Goal: Information Seeking & Learning: Check status

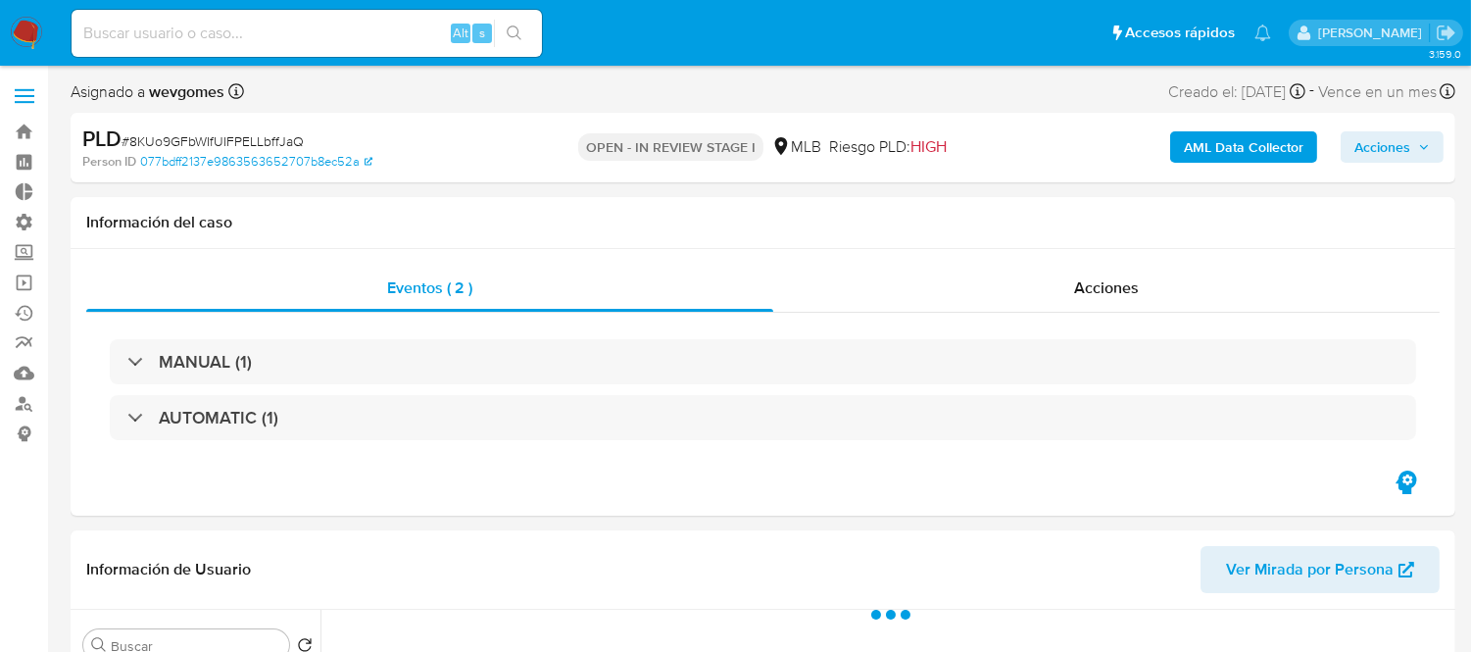
select select "10"
click at [171, 33] on input at bounding box center [307, 33] width 470 height 25
paste input "hWFazoqzAnH6SJpHfiVA0pP3"
type input "hWFazoqzAnH6SJpHfiVA0pP3"
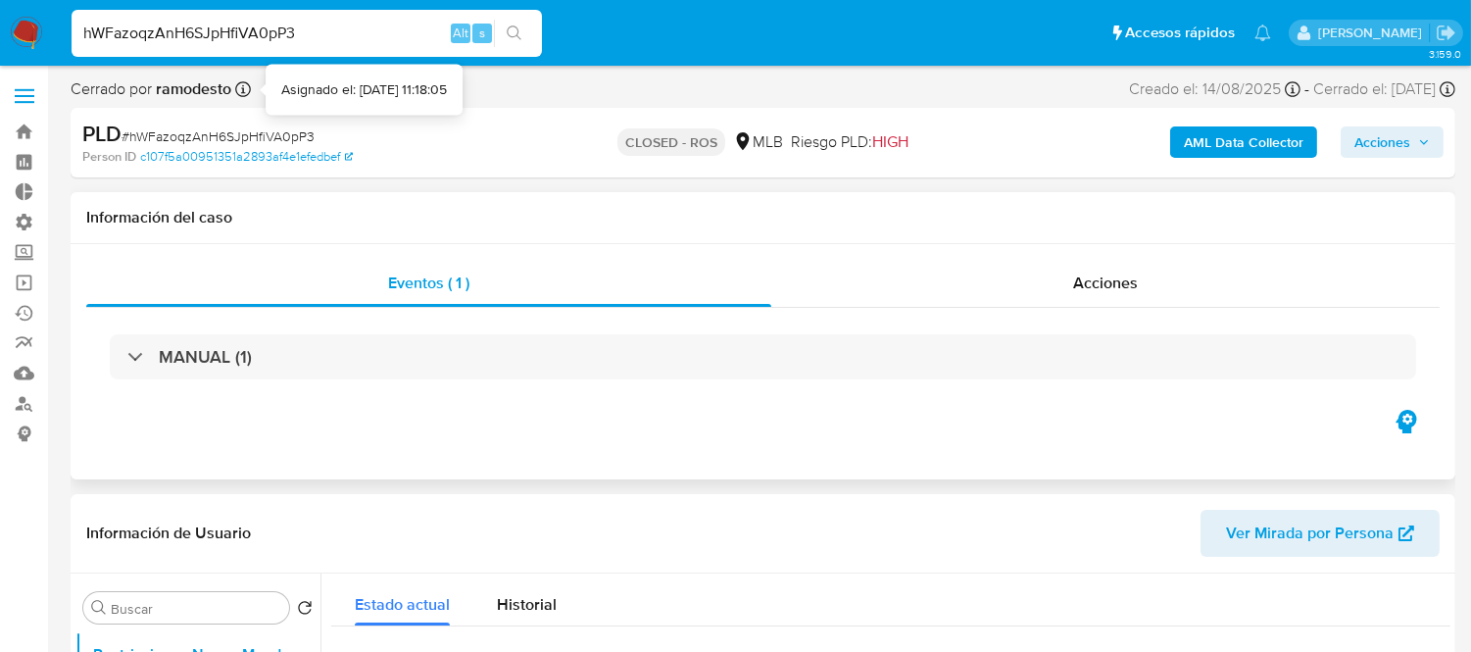
select select "10"
click at [1109, 271] on span "Acciones" at bounding box center [1105, 282] width 65 height 23
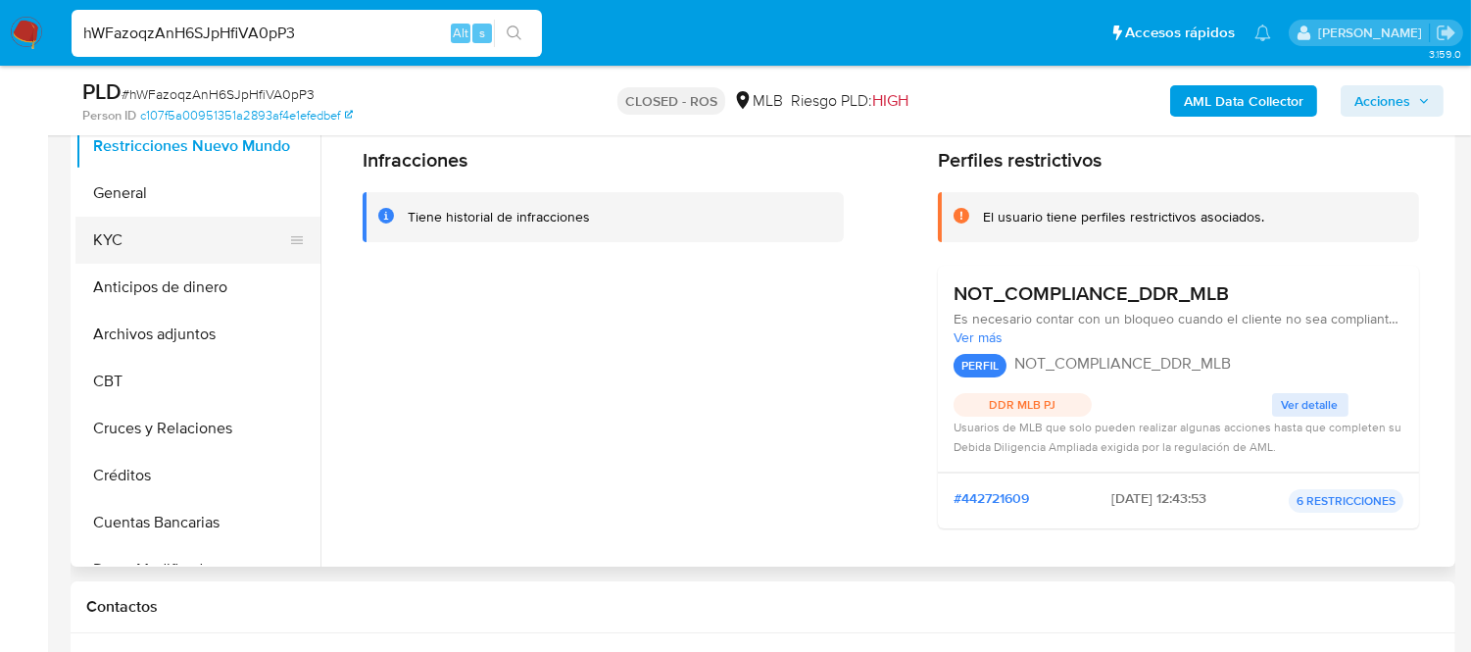
scroll to position [544, 0]
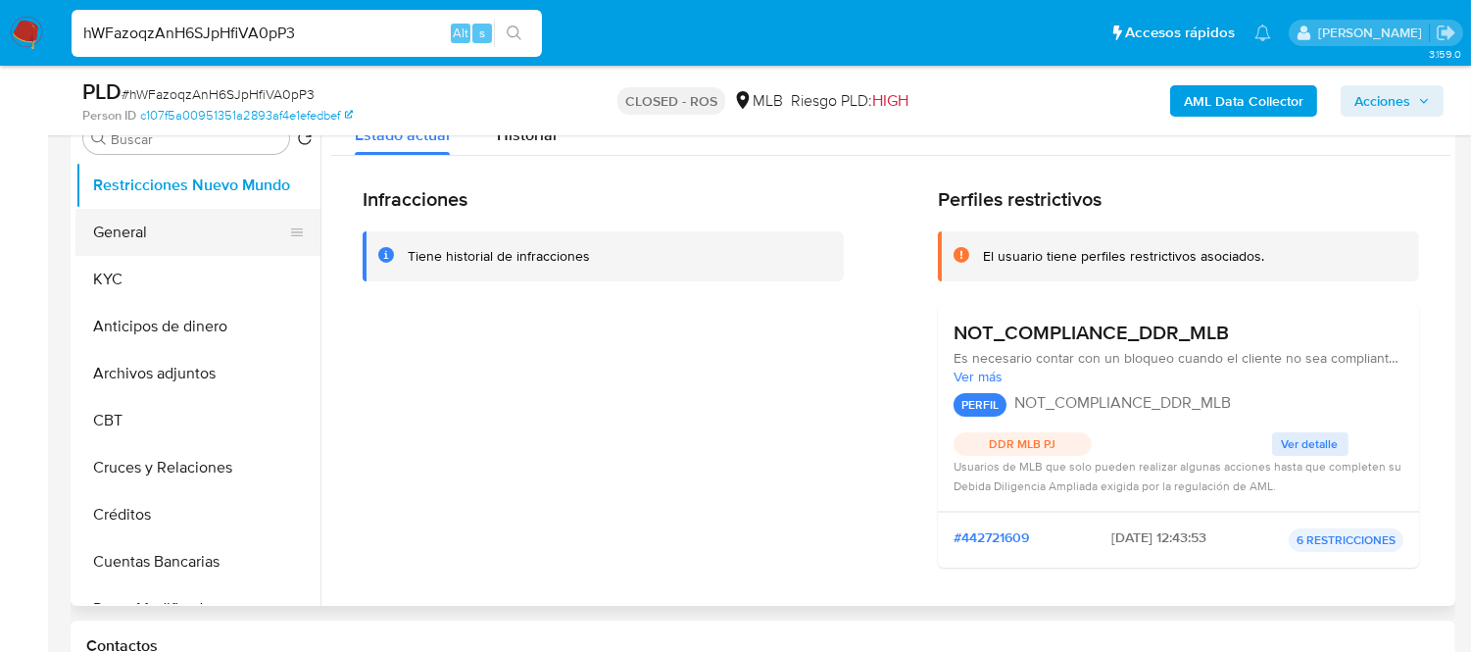
click at [118, 252] on button "General" at bounding box center [189, 232] width 229 height 47
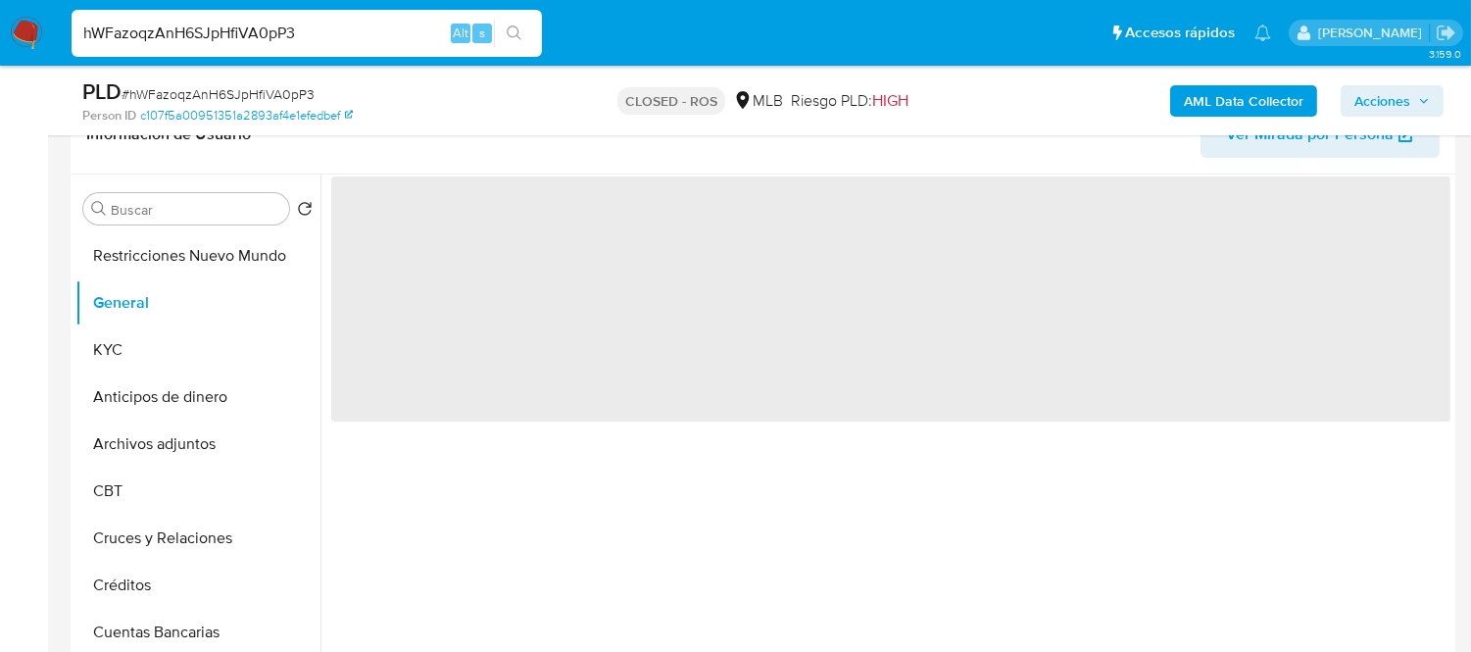
scroll to position [435, 0]
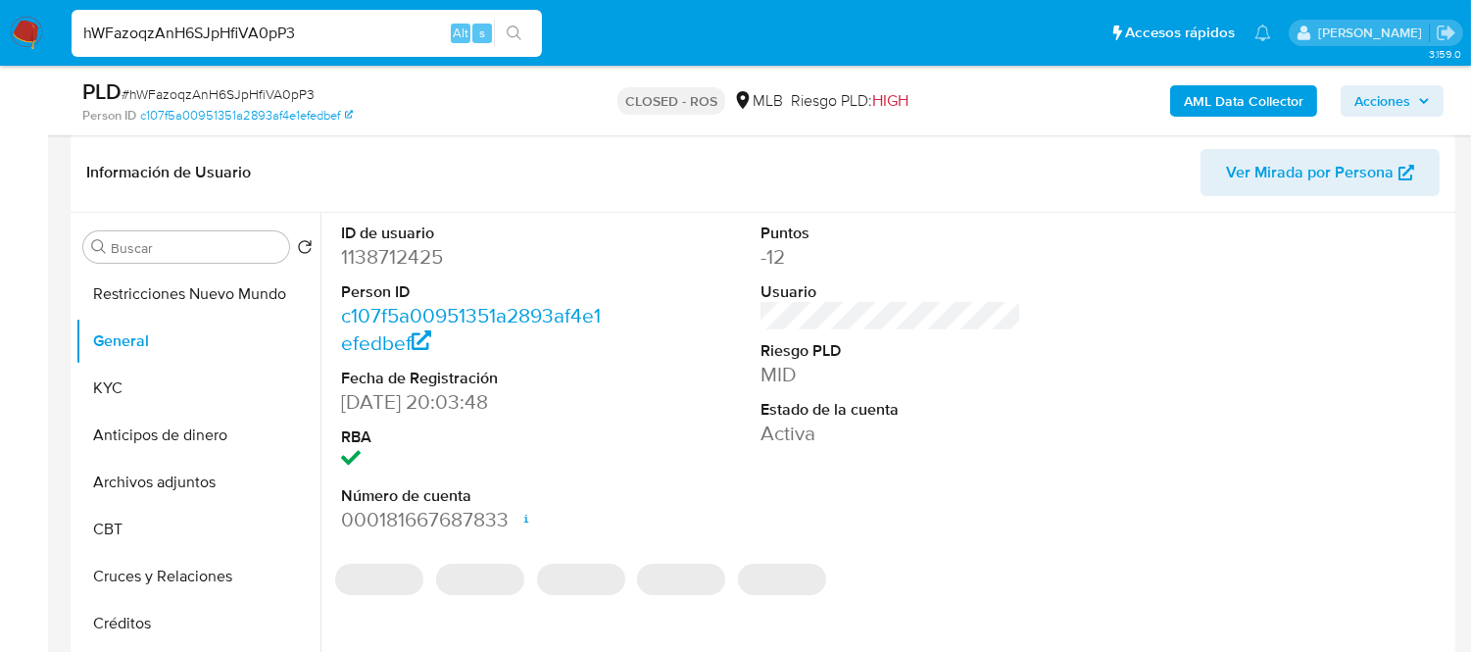
click at [377, 250] on dd "1138712425" at bounding box center [471, 256] width 261 height 27
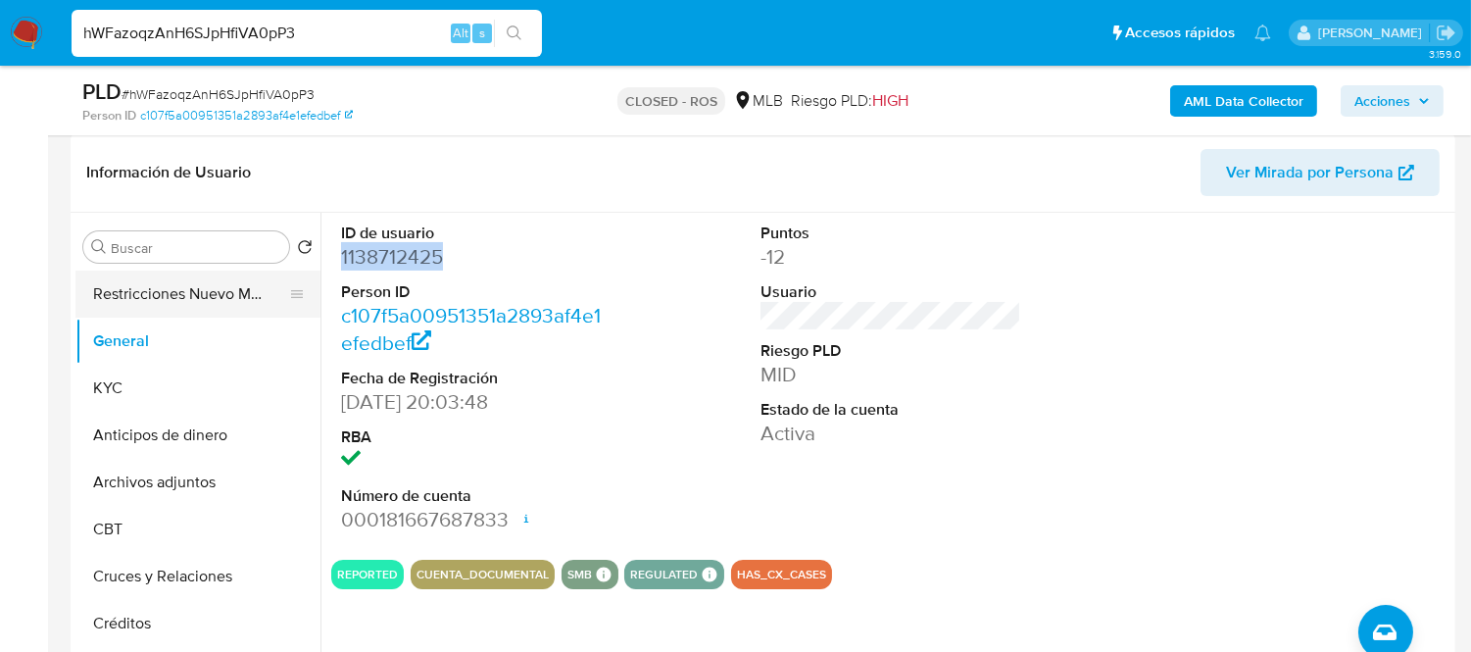
copy dd "1138712425"
click at [140, 347] on button "General" at bounding box center [189, 340] width 229 height 47
click at [145, 304] on button "Restricciones Nuevo Mundo" at bounding box center [189, 293] width 229 height 47
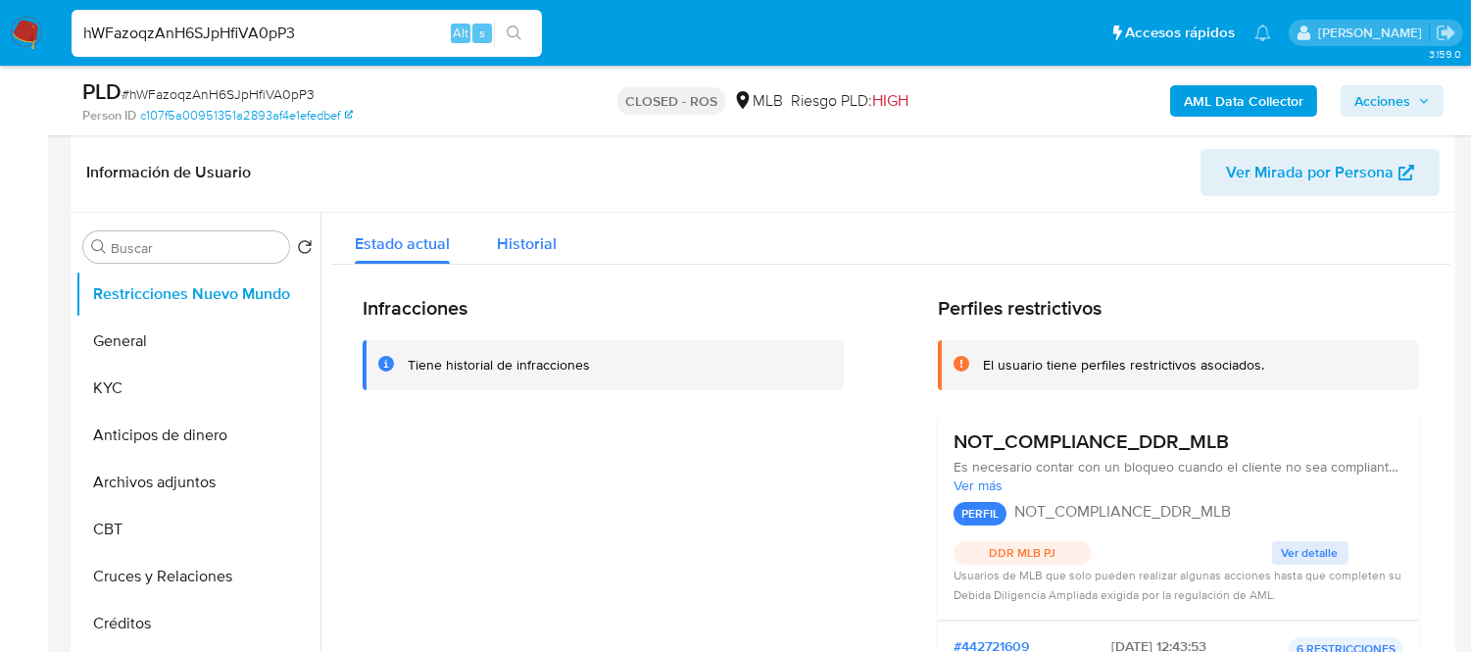
click at [486, 220] on button "Historial" at bounding box center [526, 239] width 107 height 52
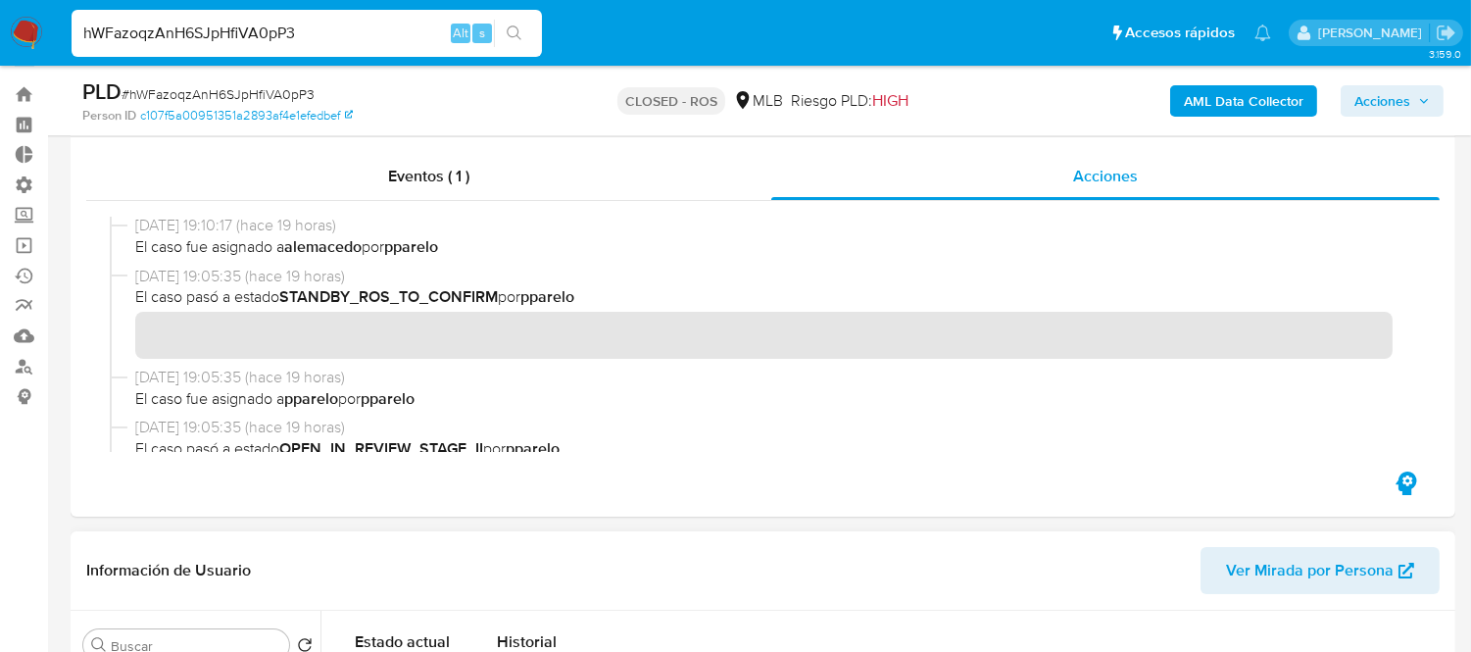
scroll to position [0, 0]
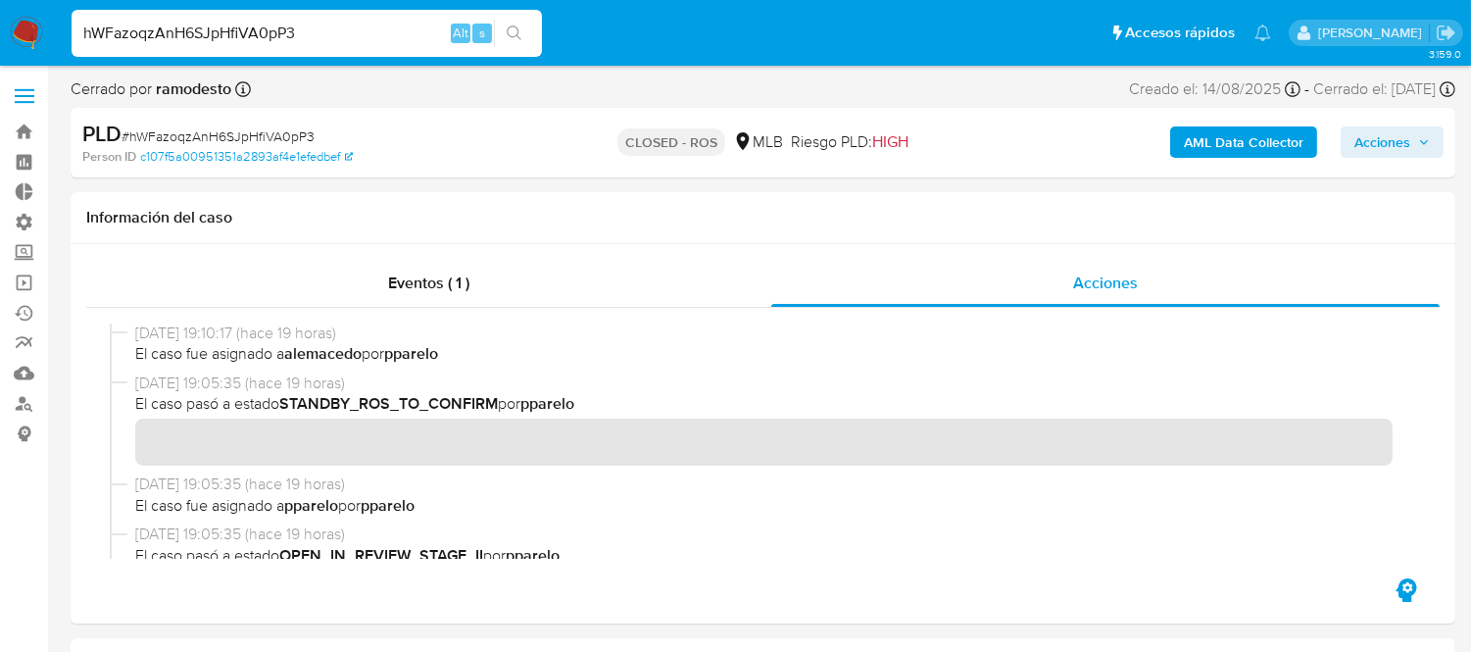
click at [337, 36] on input "hWFazoqzAnH6SJpHfiVA0pP3" at bounding box center [307, 33] width 470 height 25
paste input "2173427855"
type input "2173427855"
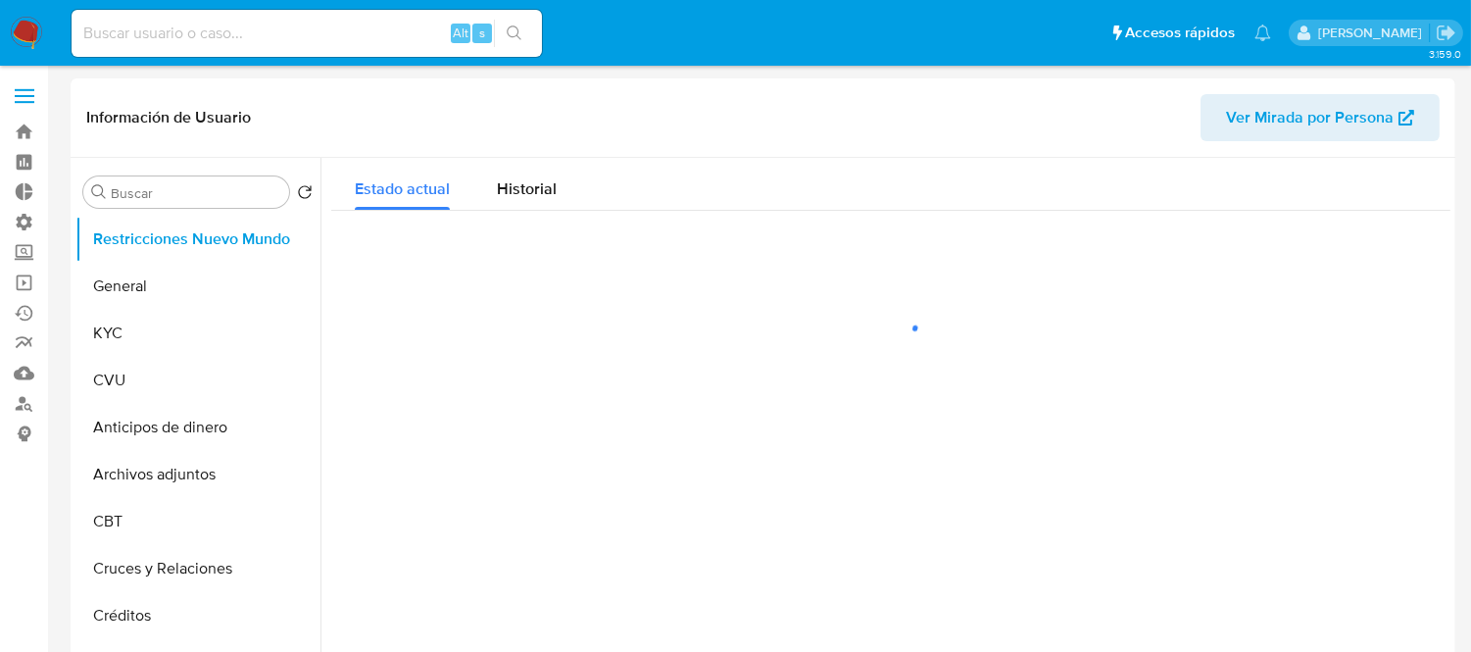
select select "10"
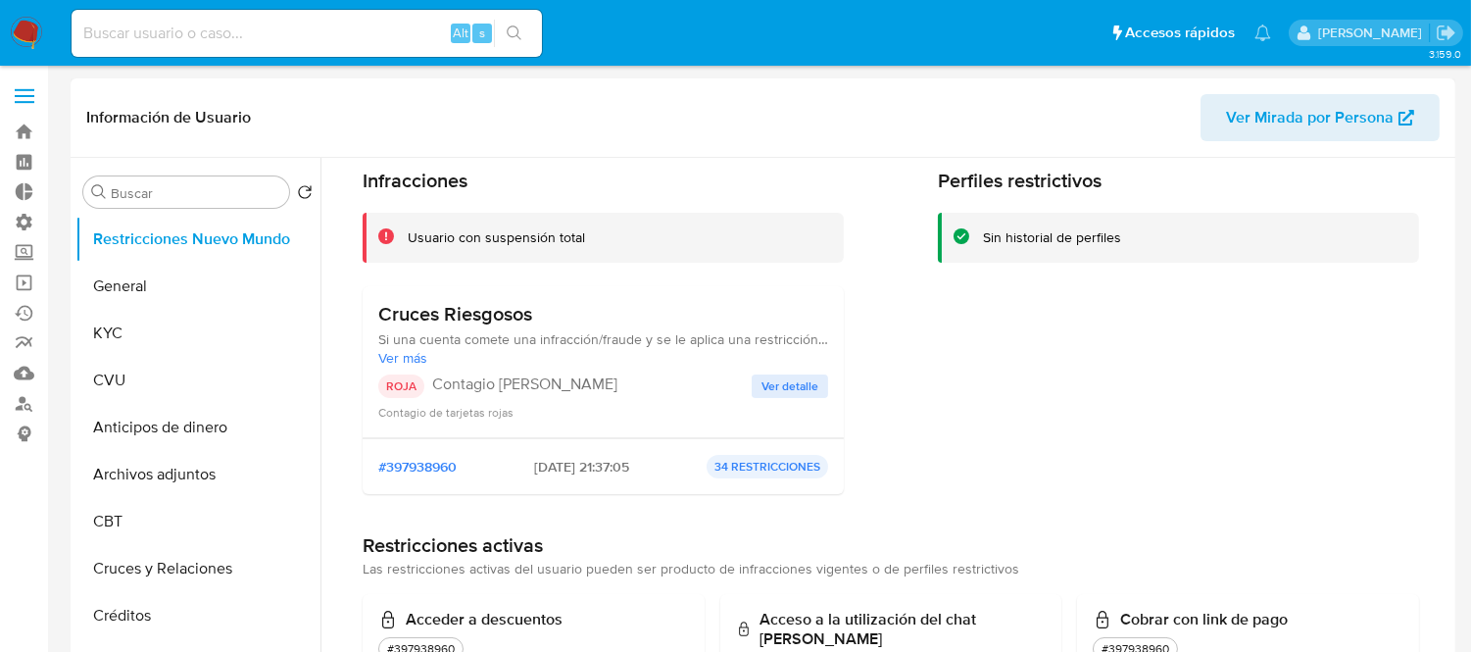
scroll to position [109, 0]
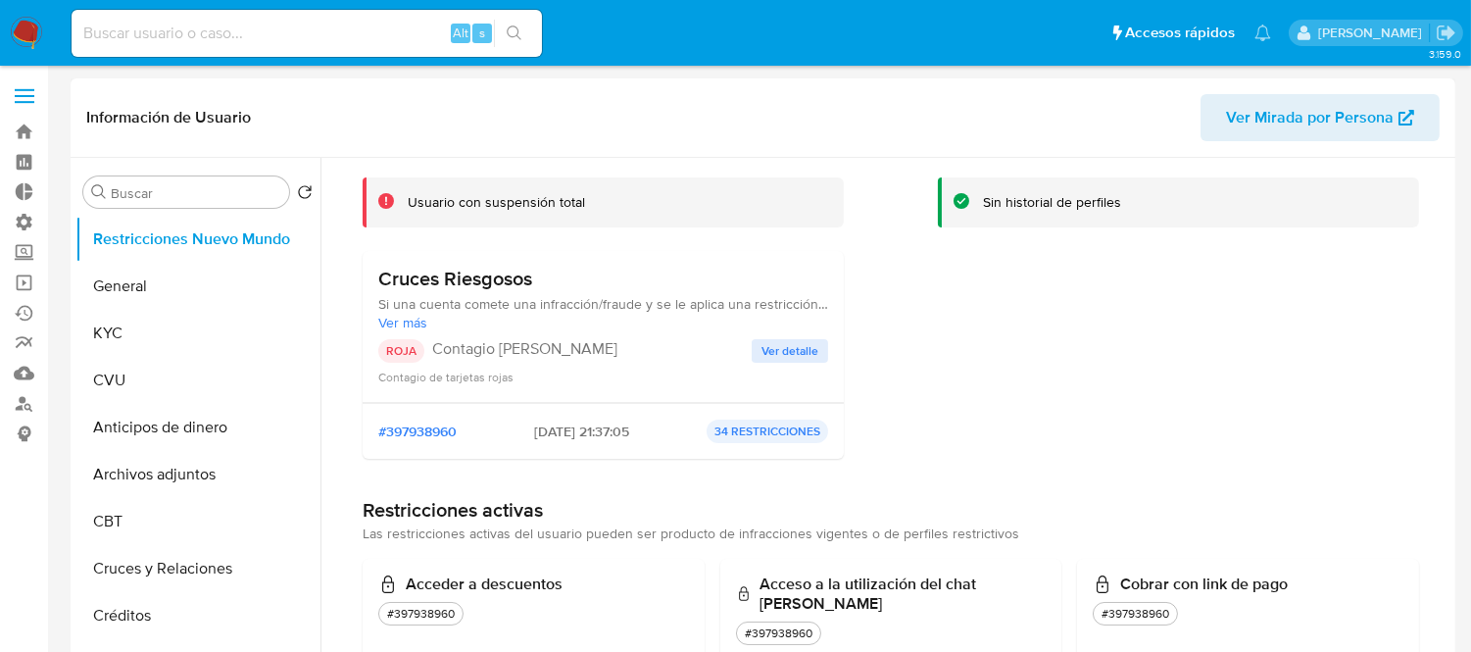
click at [795, 348] on span "Ver detalle" at bounding box center [789, 351] width 57 height 20
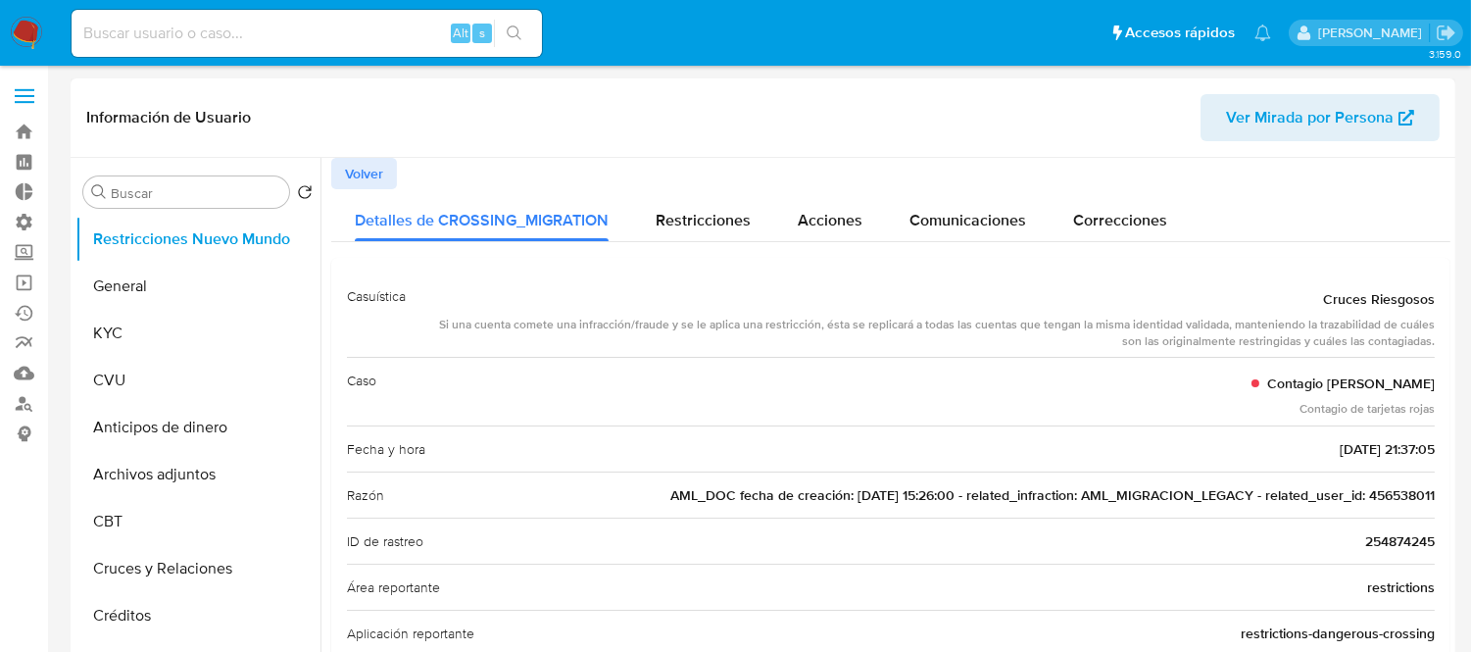
click at [1377, 503] on span "AML_DOC fecha de creación: [DATE] 15:26:00 - related_infraction: AML_MIGRACION_…" at bounding box center [1052, 495] width 764 height 20
click at [361, 181] on span "Volver" at bounding box center [364, 173] width 38 height 27
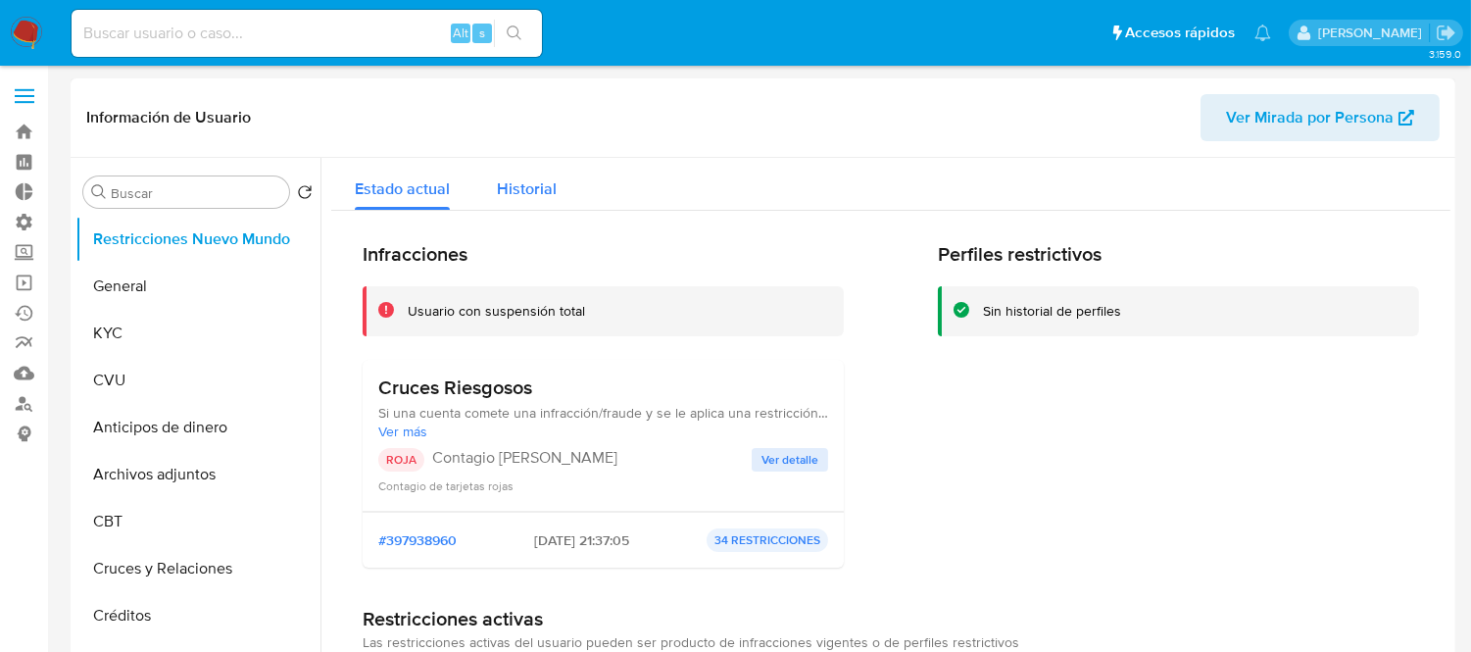
click at [521, 193] on span "Historial" at bounding box center [527, 188] width 60 height 23
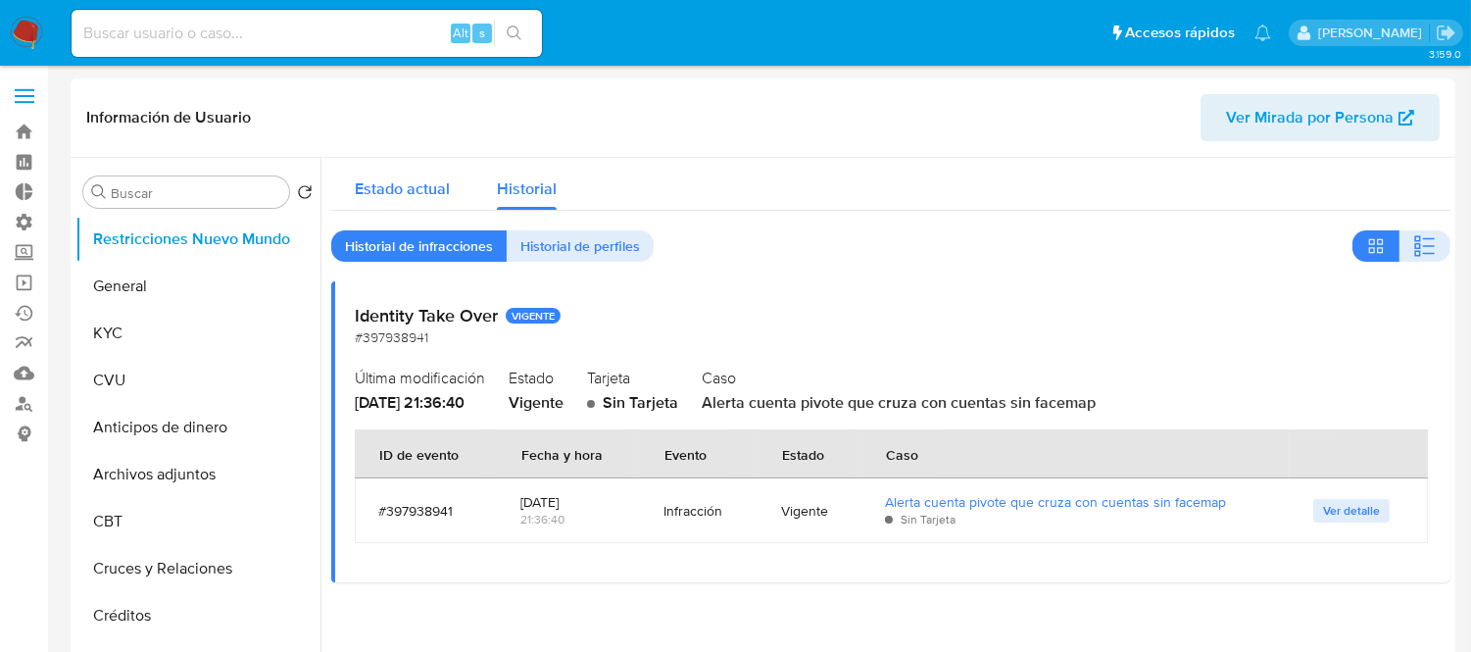
click at [451, 196] on button "Estado actual" at bounding box center [402, 184] width 142 height 52
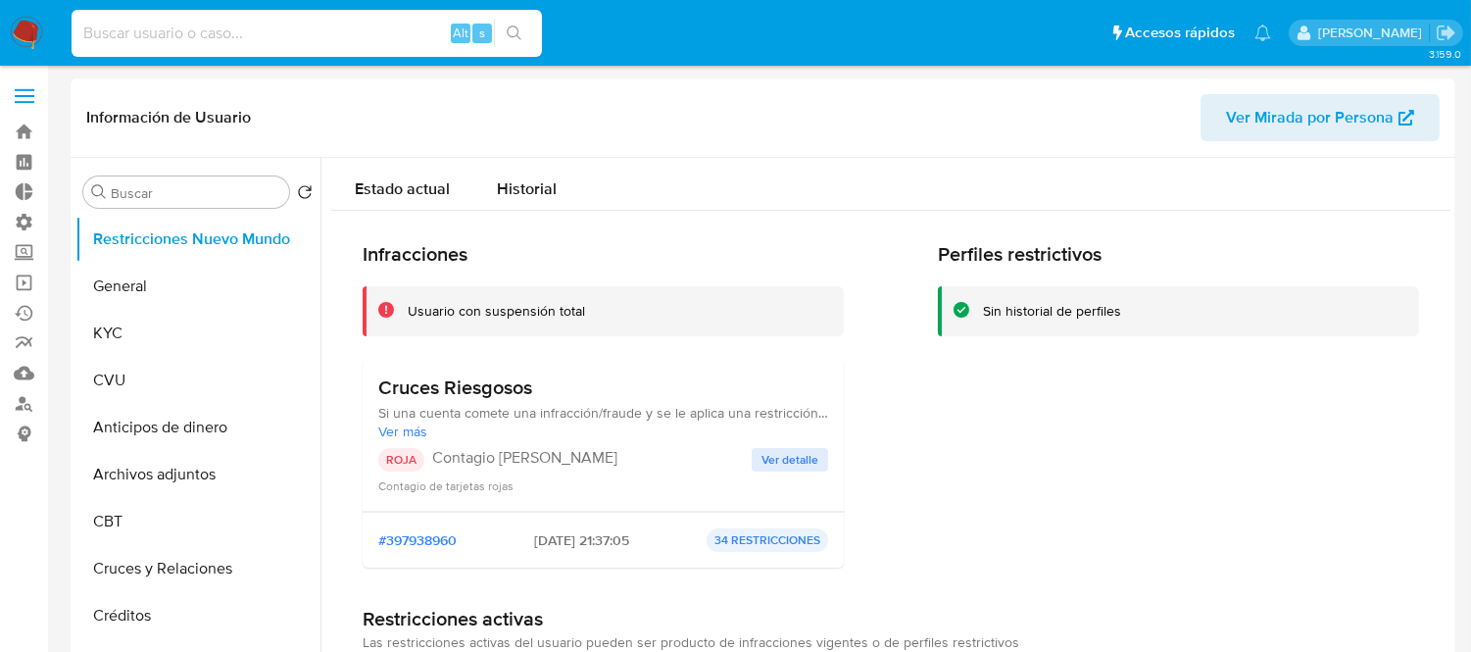
click at [258, 32] on input at bounding box center [307, 33] width 470 height 25
paste input "456538011"
type input "456538011"
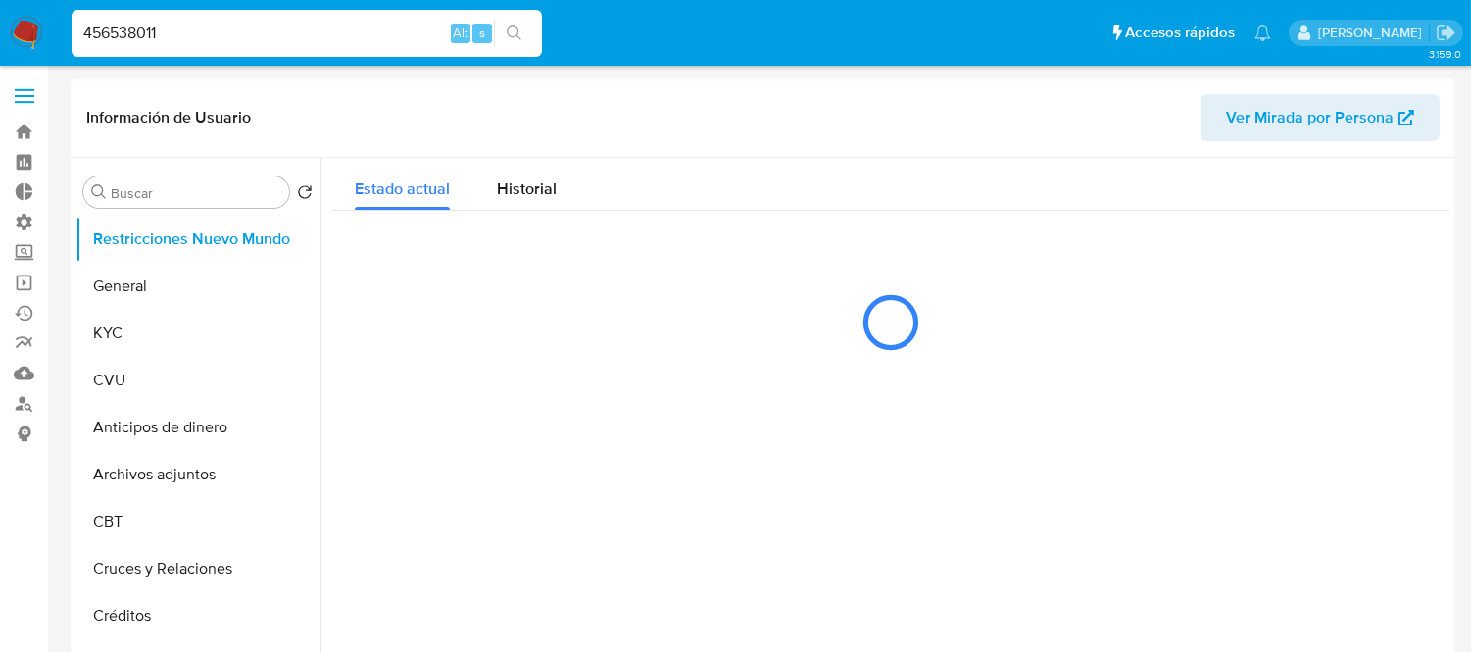
select select "10"
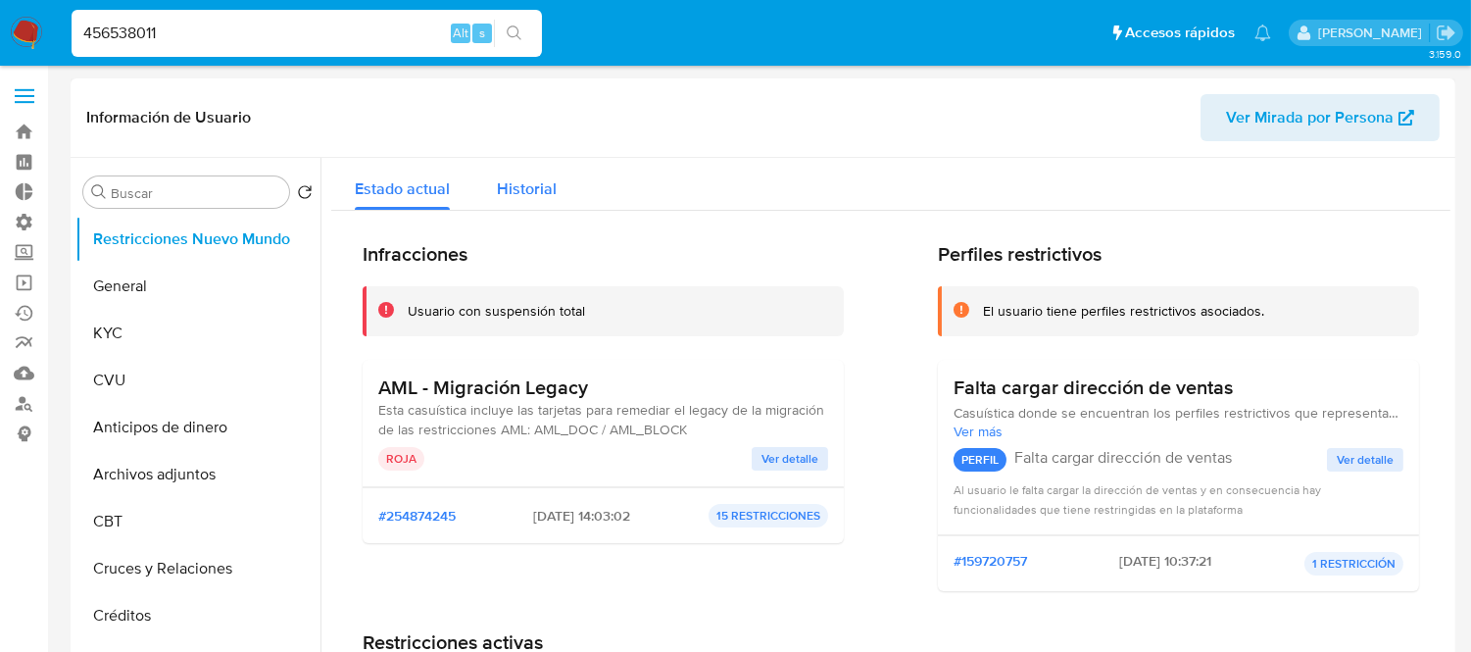
click at [537, 170] on div "Historial" at bounding box center [527, 184] width 60 height 52
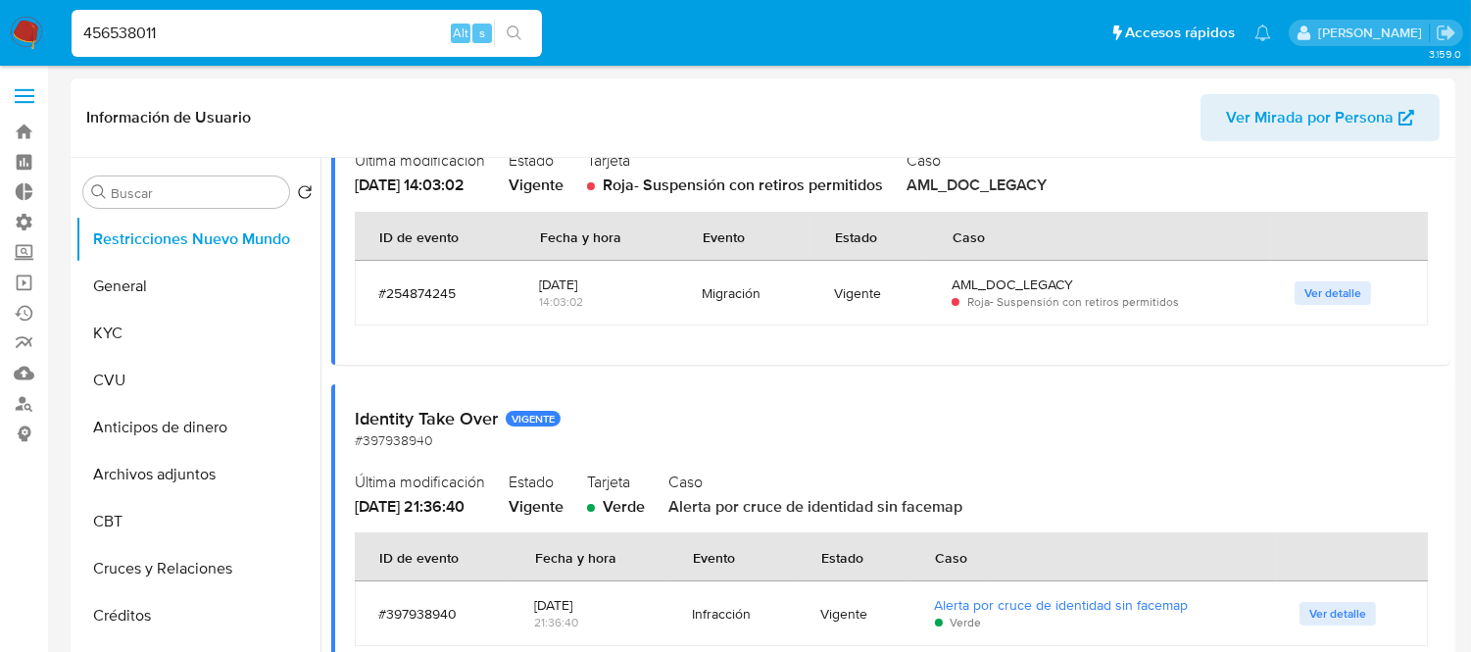
scroll to position [268, 0]
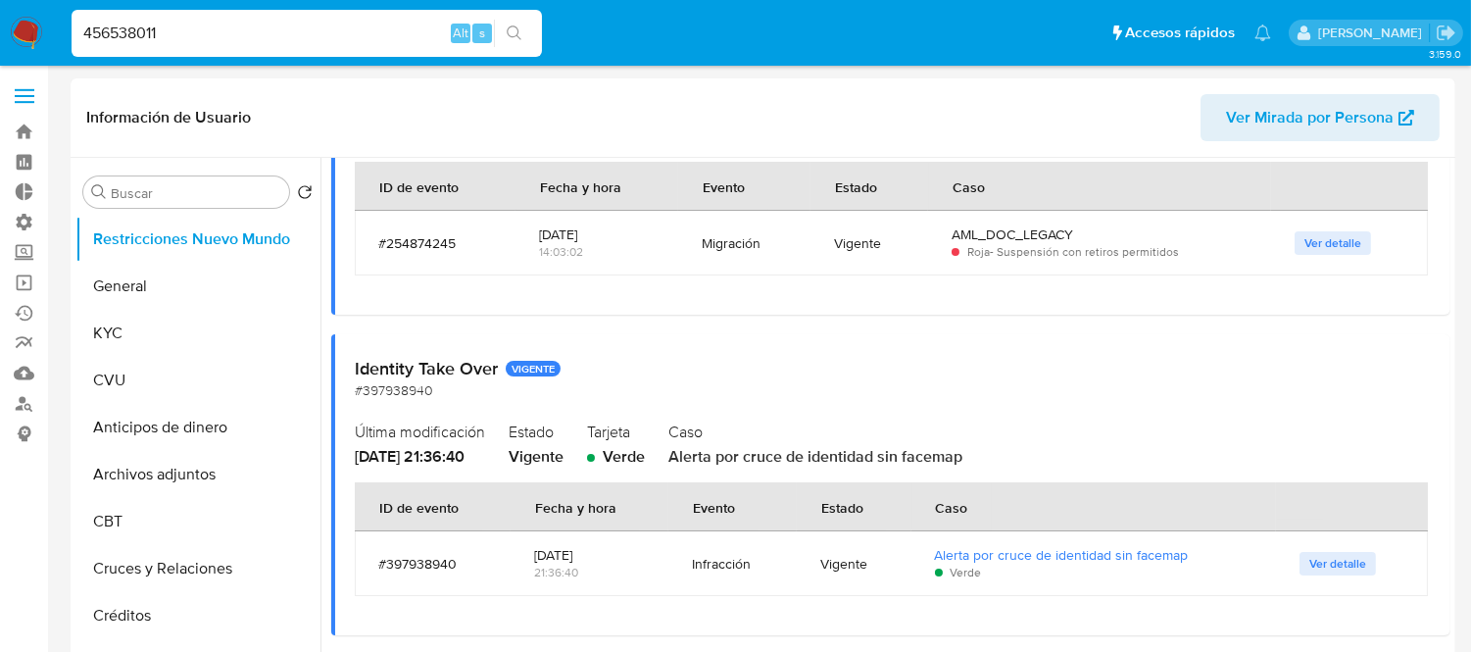
click at [214, 32] on input "456538011" at bounding box center [307, 33] width 470 height 25
paste input "hWFazoqzAnH6SJpHfiVA0pP3"
type input "hWFazoqzAnH6SJpHfiVA0pP3"
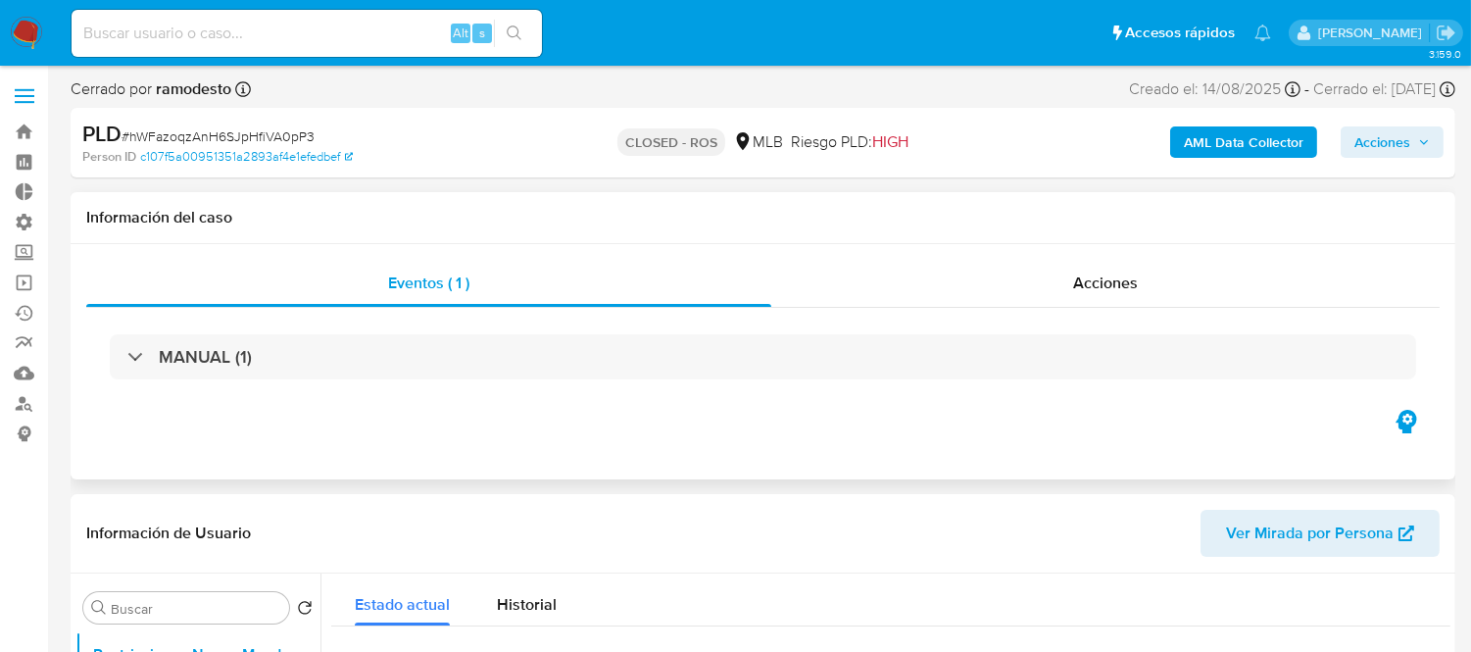
select select "10"
click at [1090, 290] on span "Acciones" at bounding box center [1105, 282] width 65 height 23
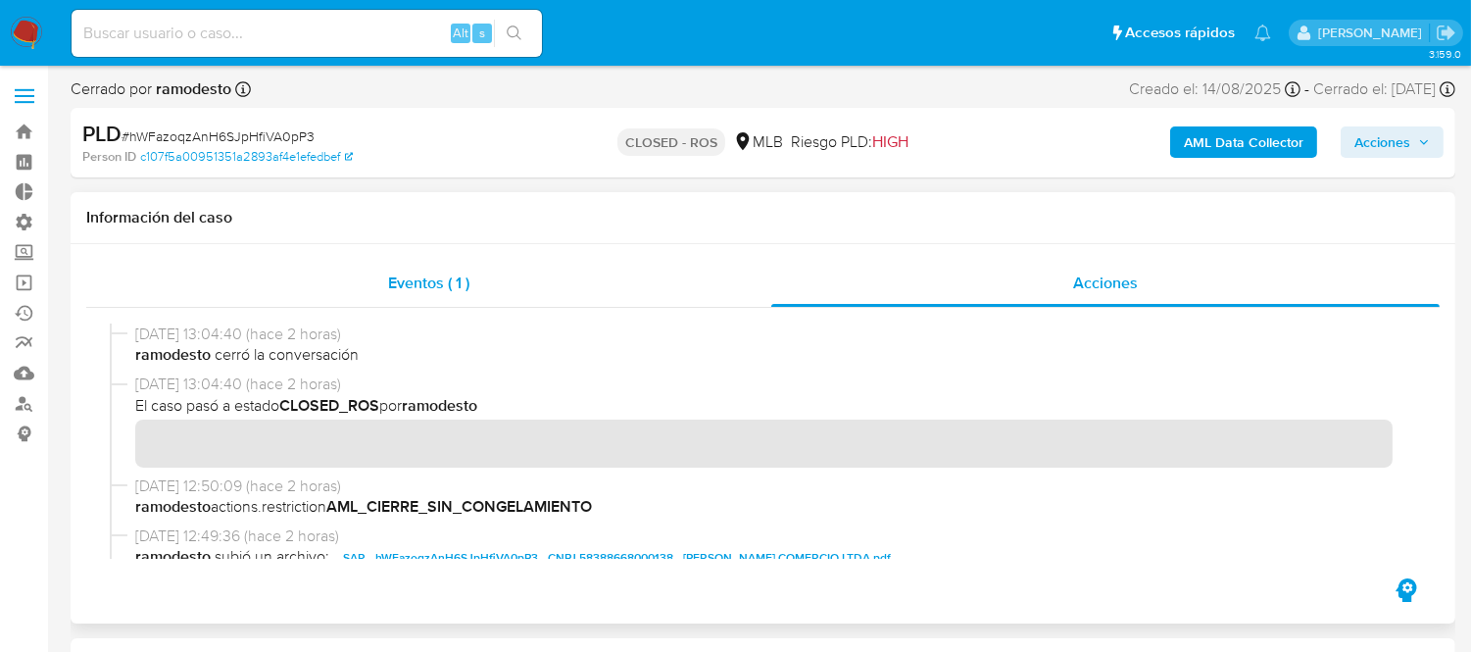
click at [435, 276] on span "Eventos ( 1 )" at bounding box center [428, 282] width 81 height 23
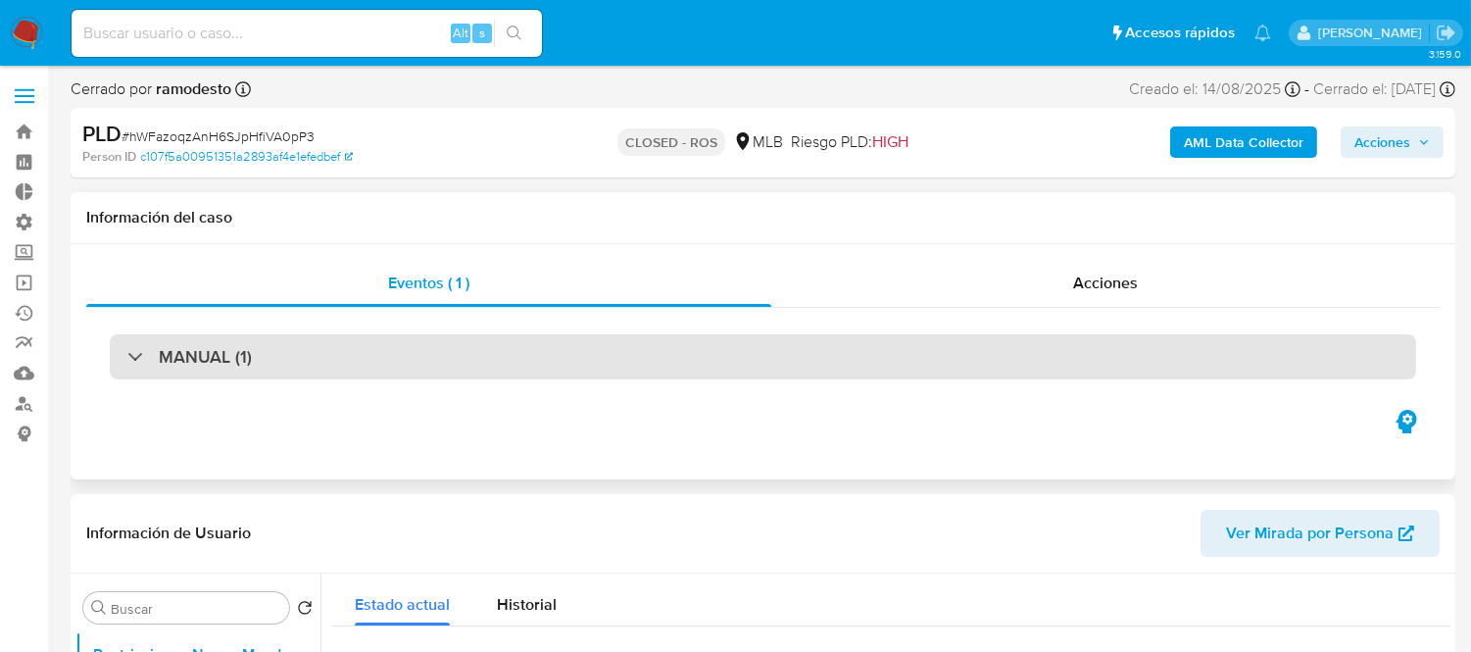
click at [289, 373] on div "MANUAL (1)" at bounding box center [763, 356] width 1306 height 45
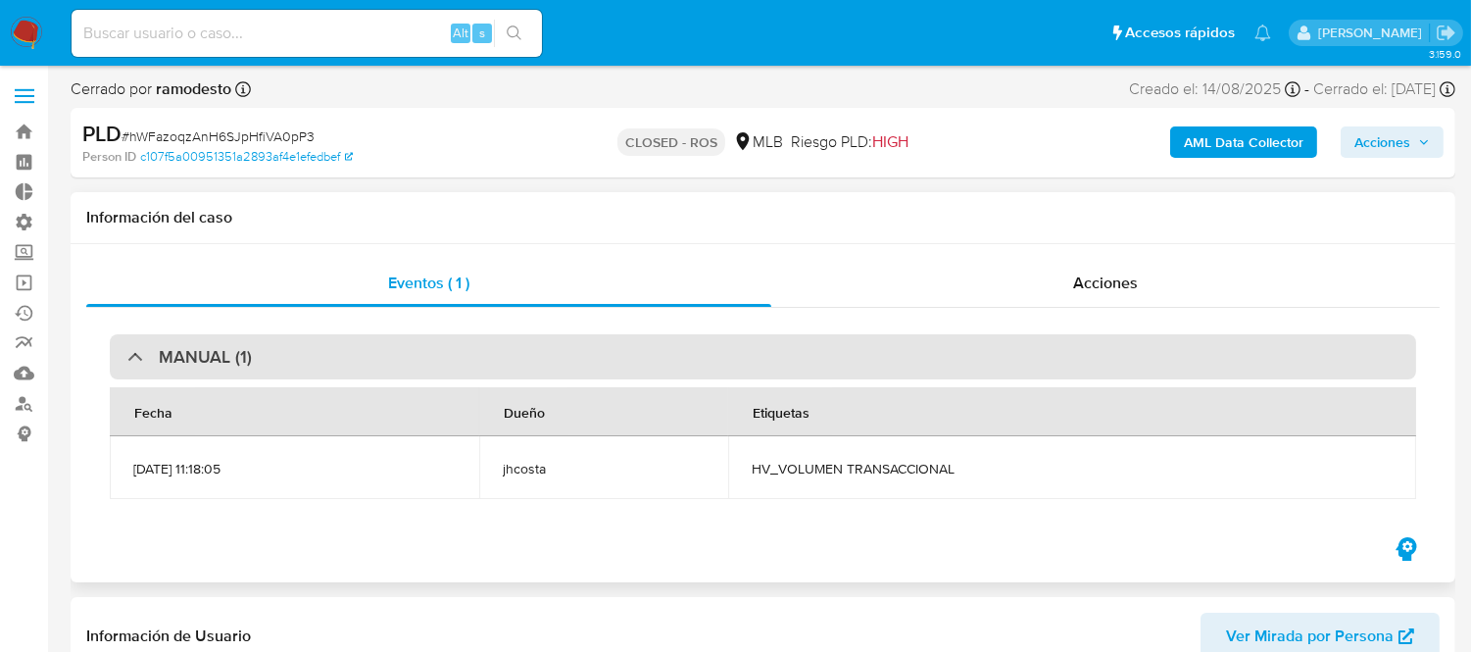
click at [289, 373] on div "MANUAL (1)" at bounding box center [763, 356] width 1306 height 45
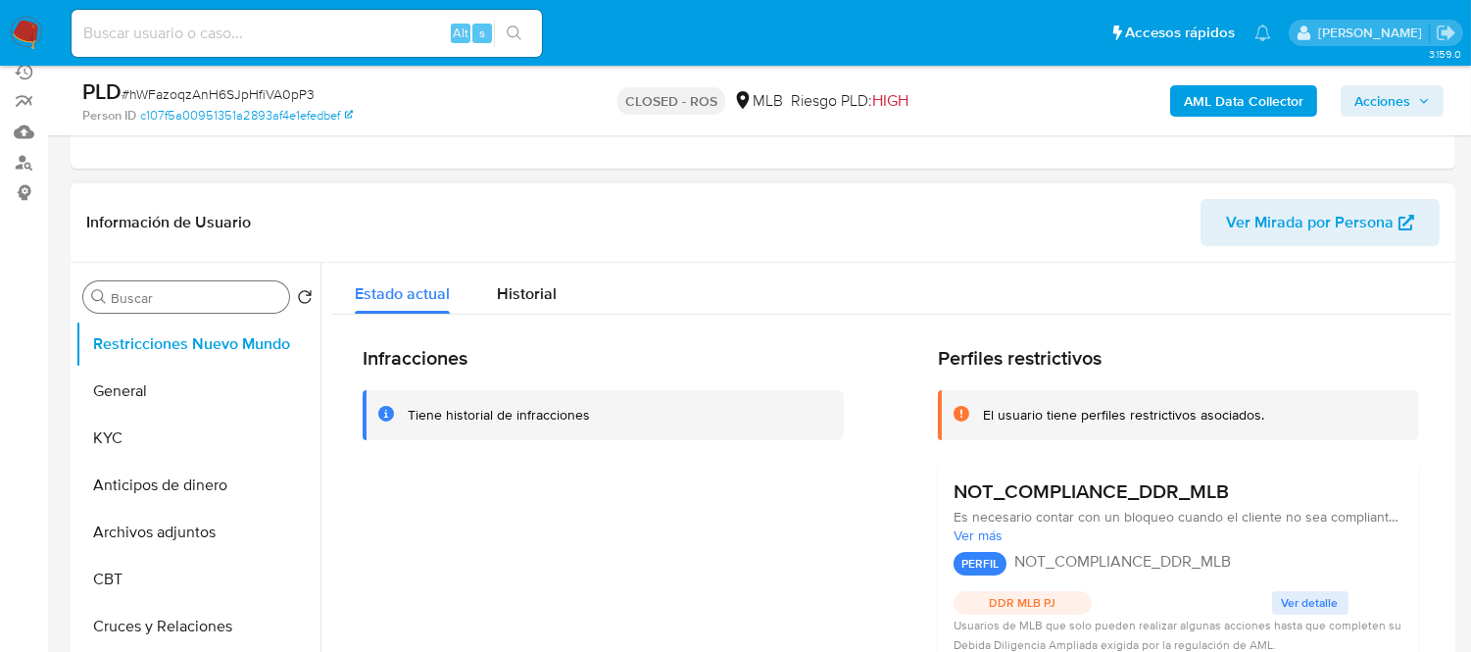
scroll to position [218, 0]
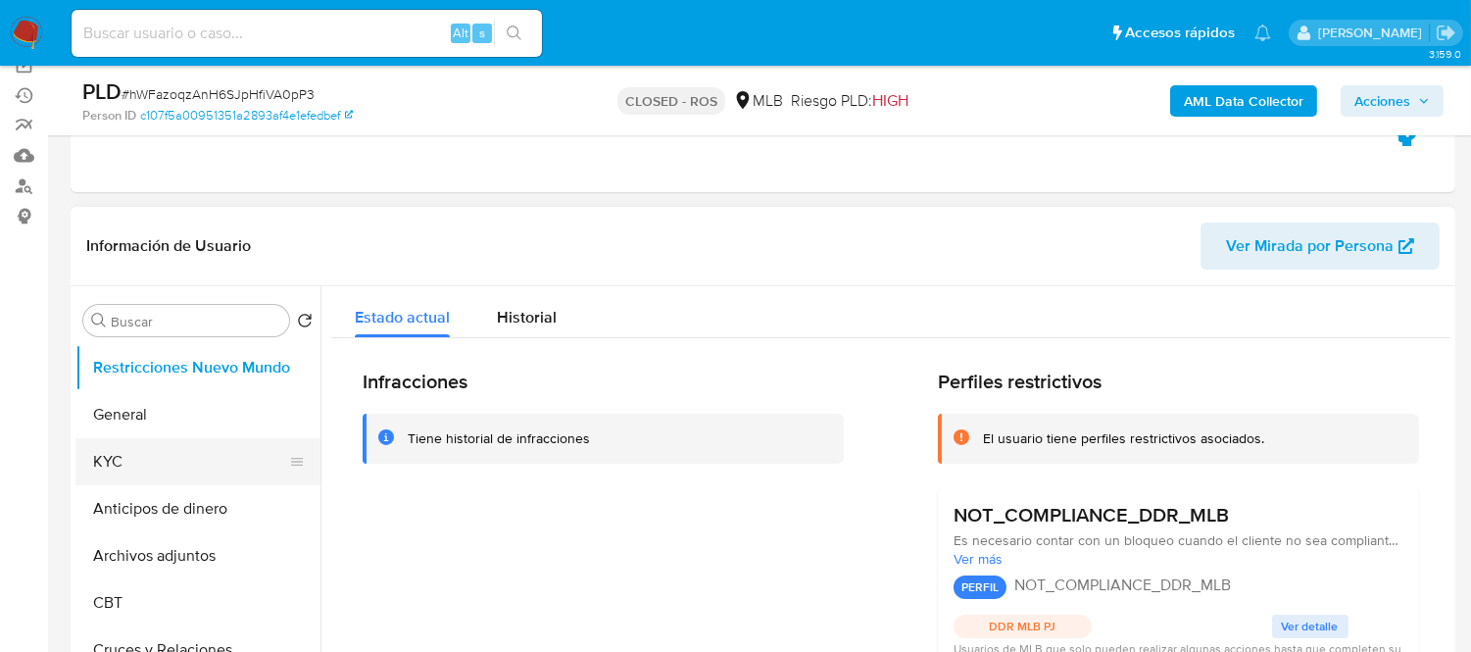
click at [121, 466] on button "KYC" at bounding box center [189, 461] width 229 height 47
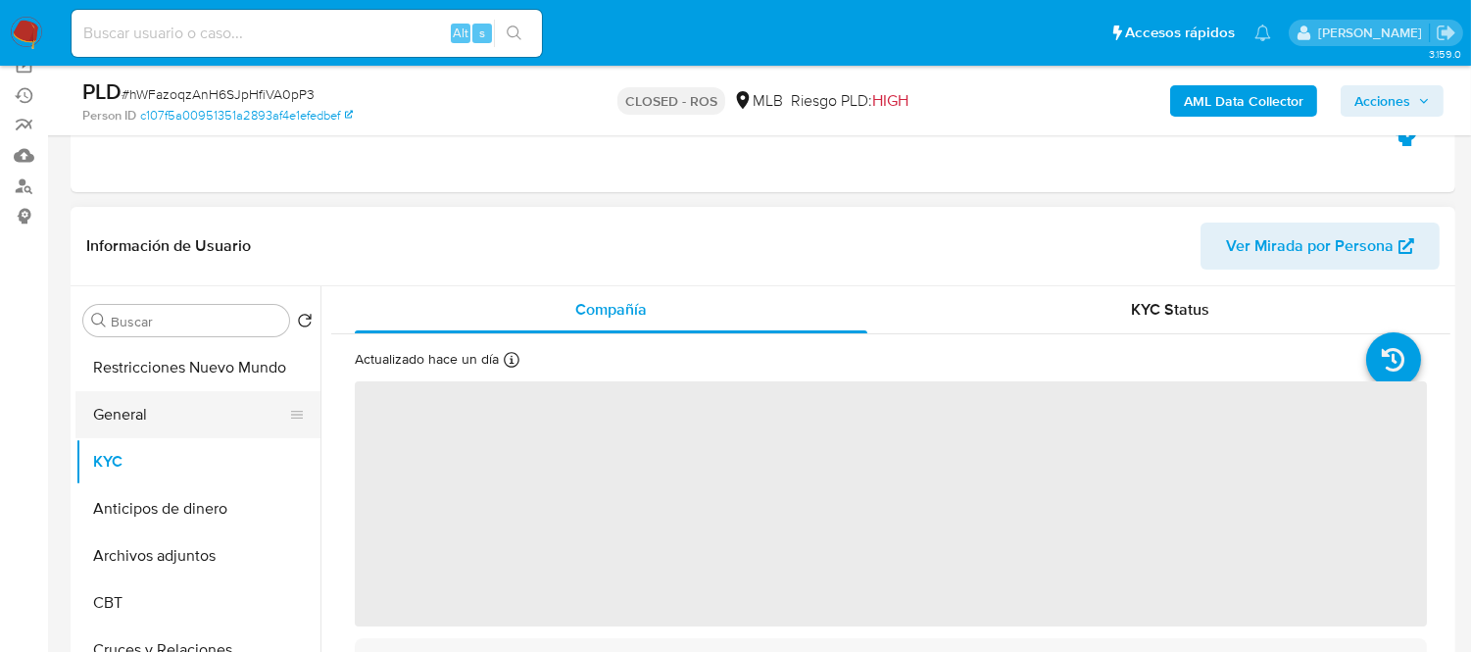
click at [137, 424] on button "General" at bounding box center [189, 414] width 229 height 47
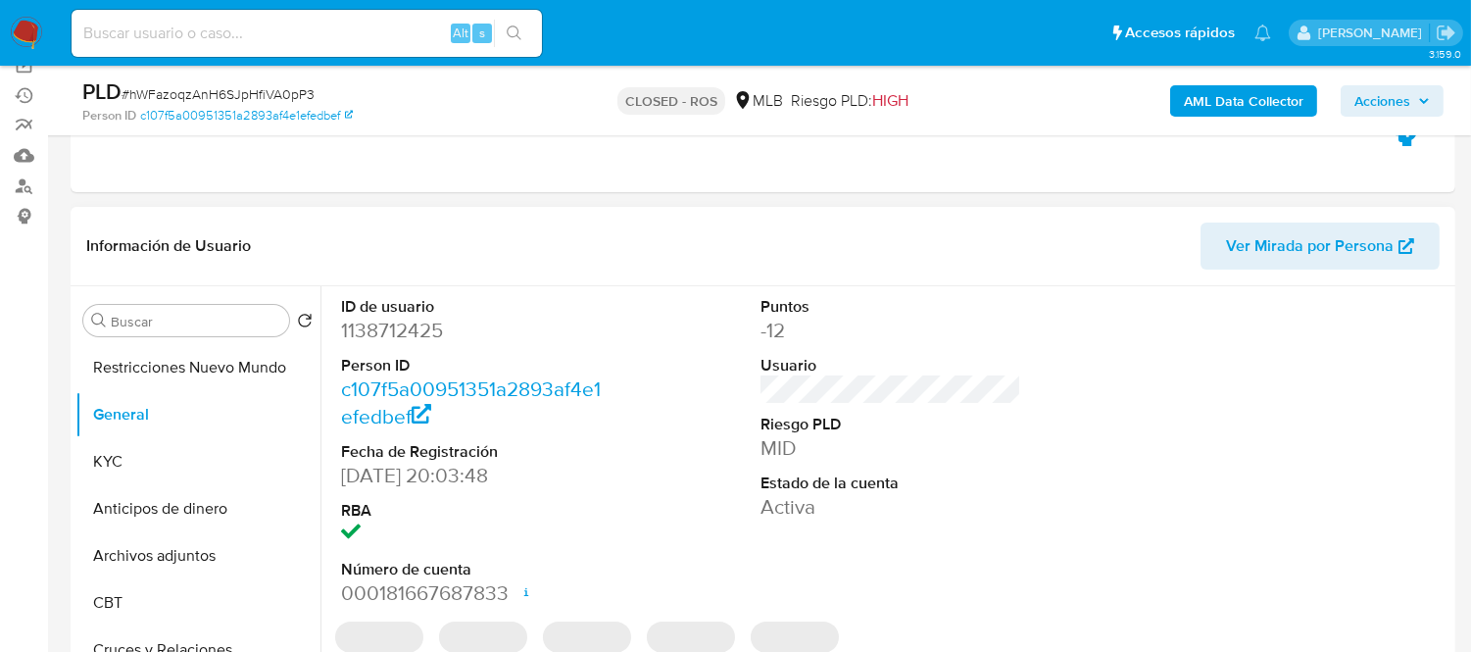
click at [380, 338] on dd "1138712425" at bounding box center [471, 330] width 261 height 27
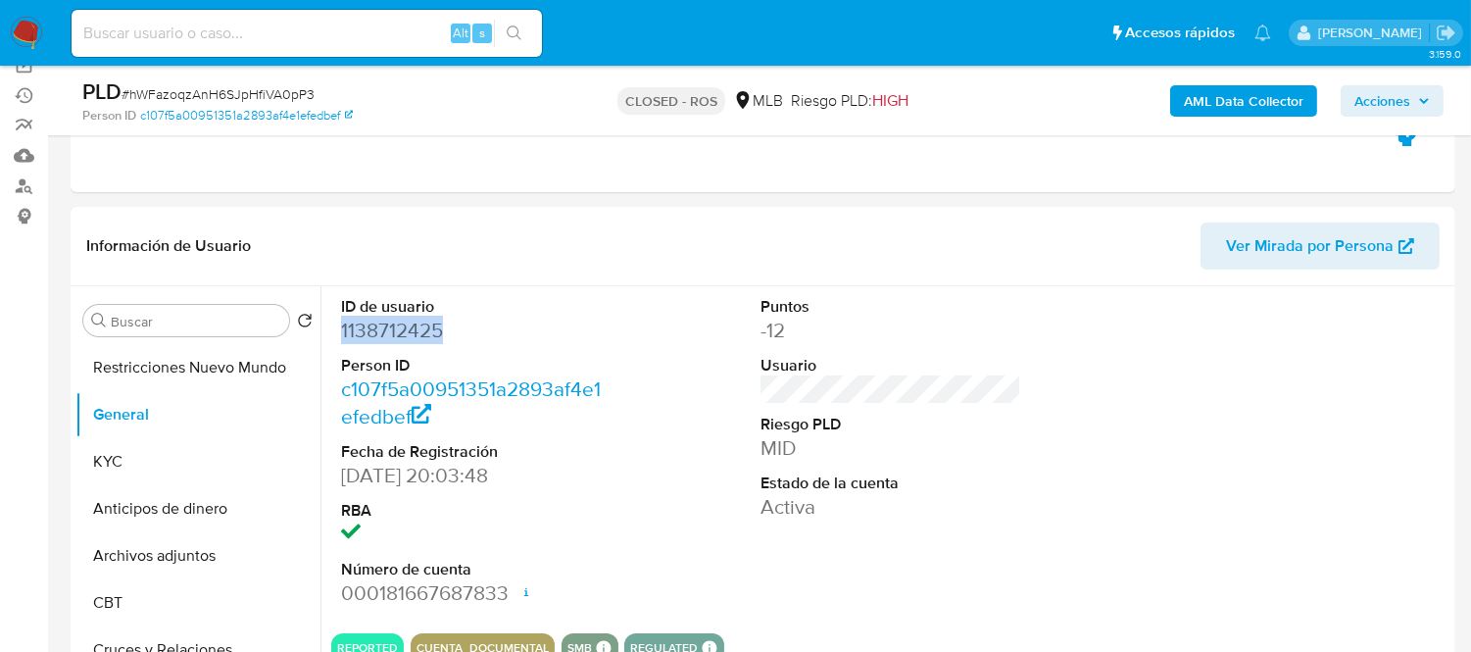
copy dd "1138712425"
click at [169, 26] on input at bounding box center [307, 33] width 470 height 25
paste input "1138712425"
type input "1138712425"
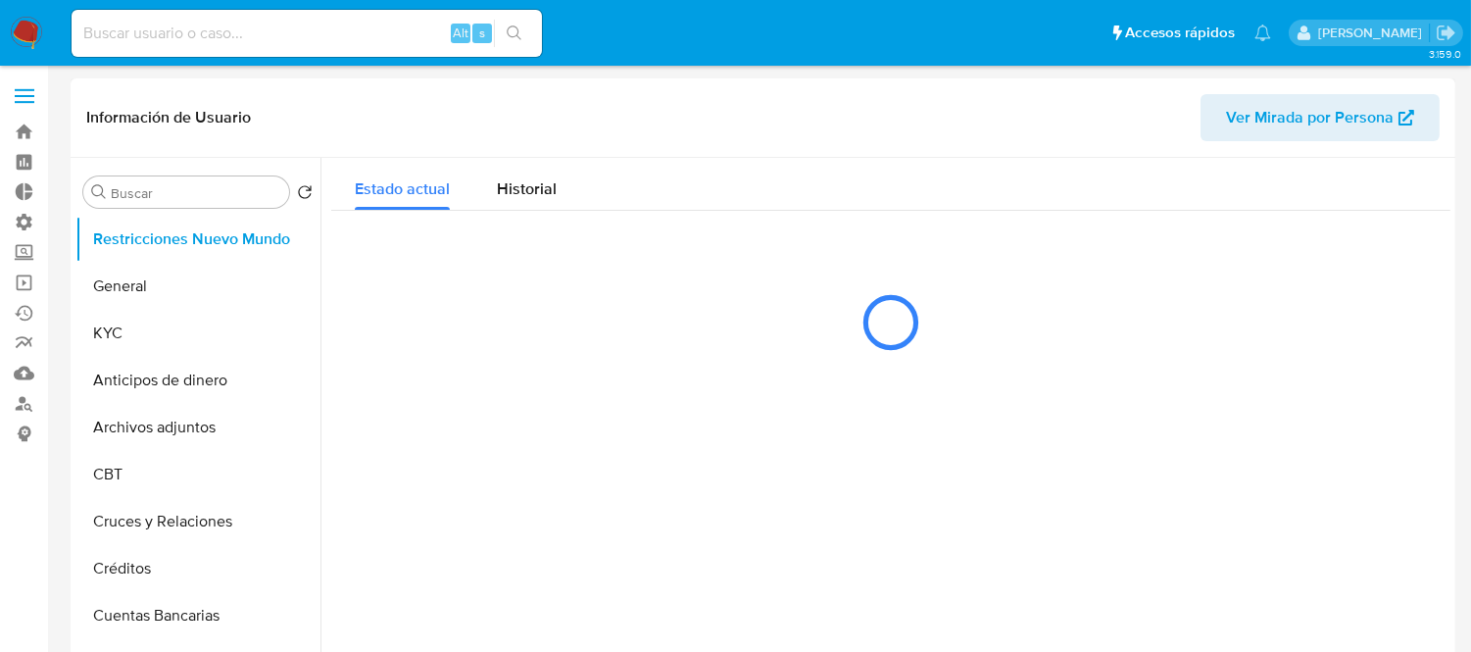
select select "10"
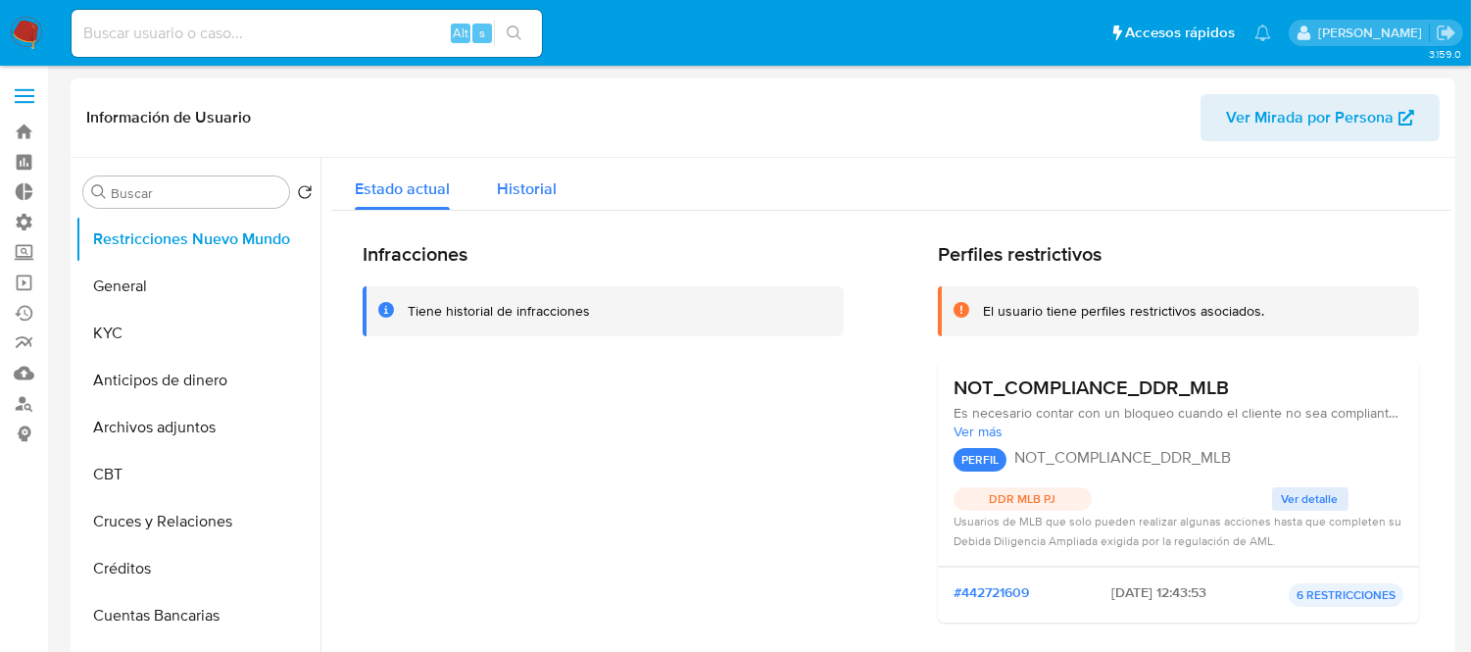
click at [533, 201] on div "Historial" at bounding box center [527, 184] width 60 height 52
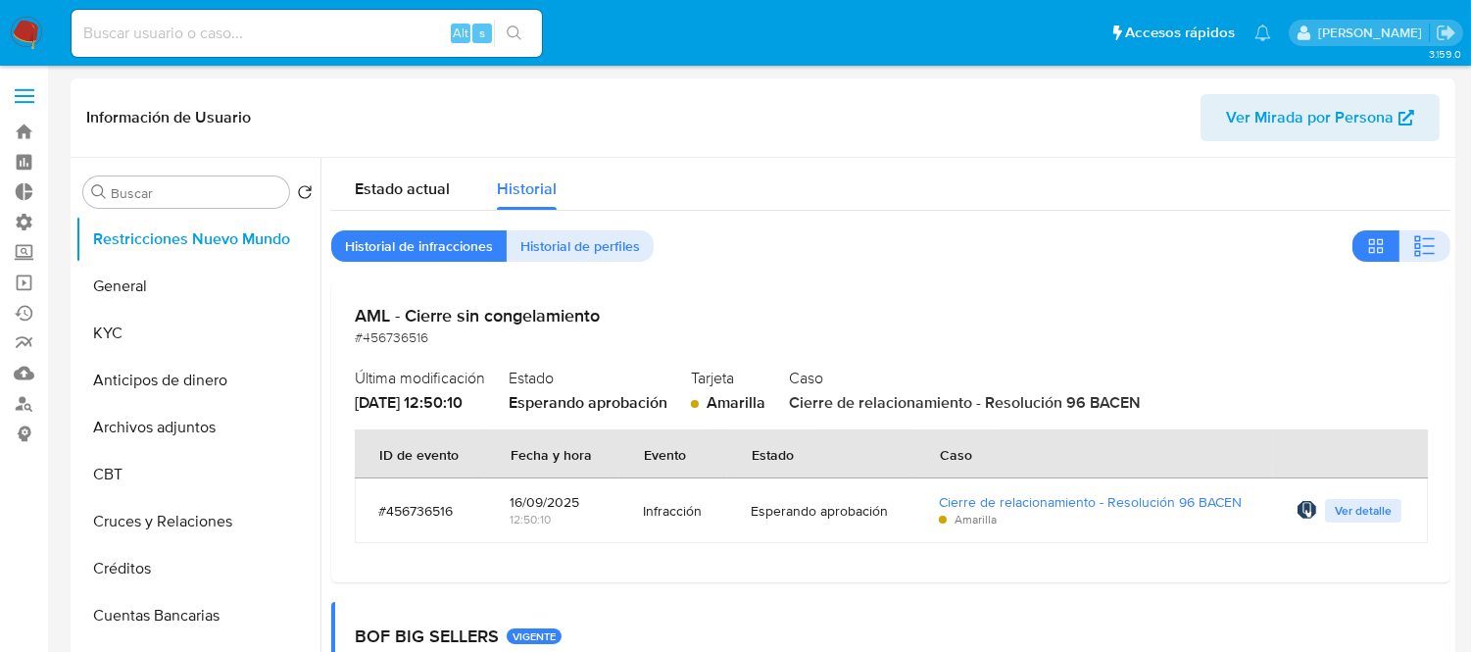
drag, startPoint x: 434, startPoint y: 226, endPoint x: 427, endPoint y: 219, distance: 10.4
click at [413, 192] on span "Estado actual" at bounding box center [402, 188] width 95 height 23
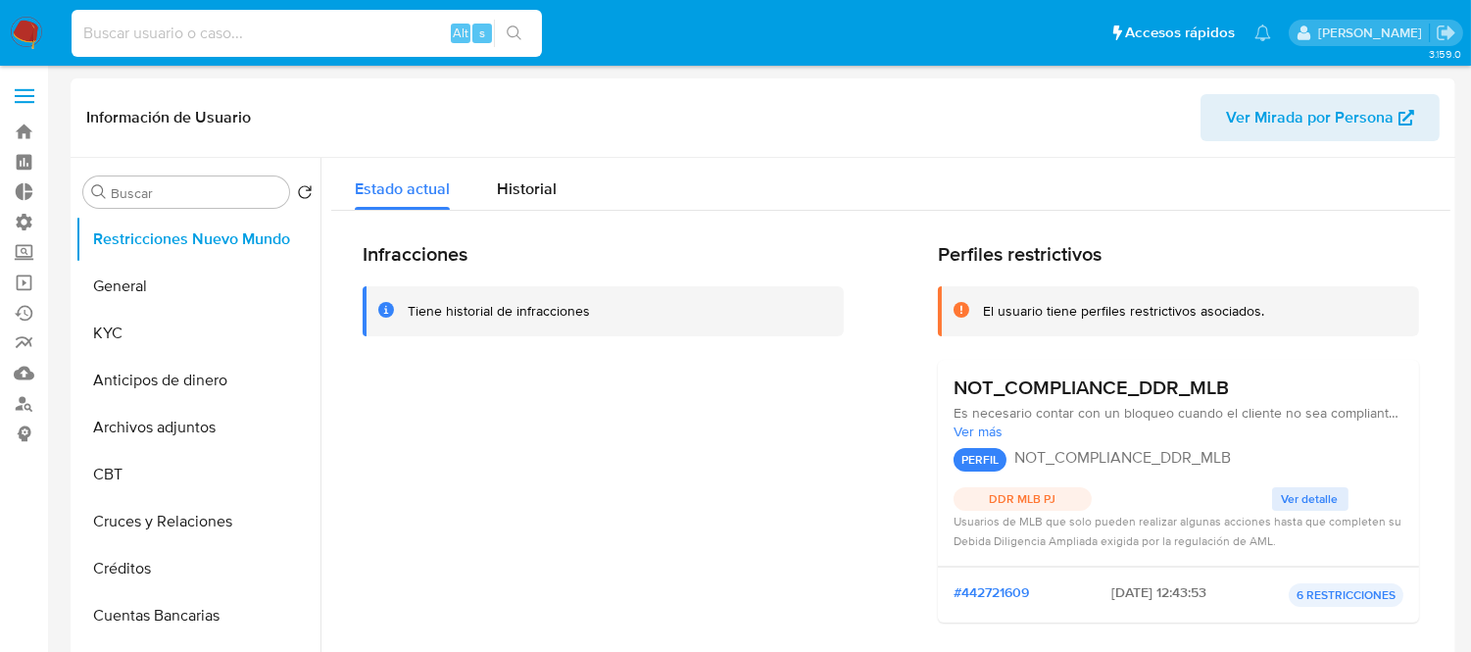
click at [207, 33] on input at bounding box center [307, 33] width 470 height 25
paste input "pUiBYzO8xA5T4aQBhsowdPKK"
type input "pUiBYzO8xA5T4aQBhsowdPKK"
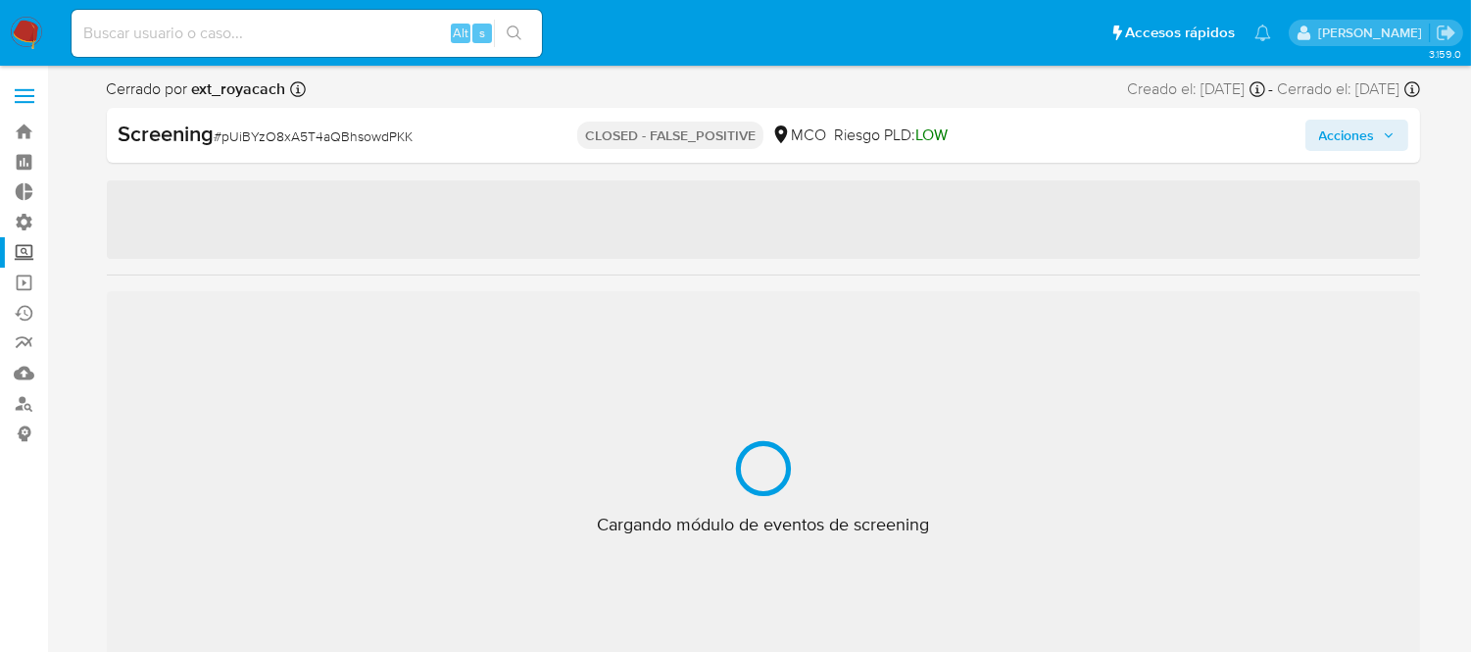
select select "10"
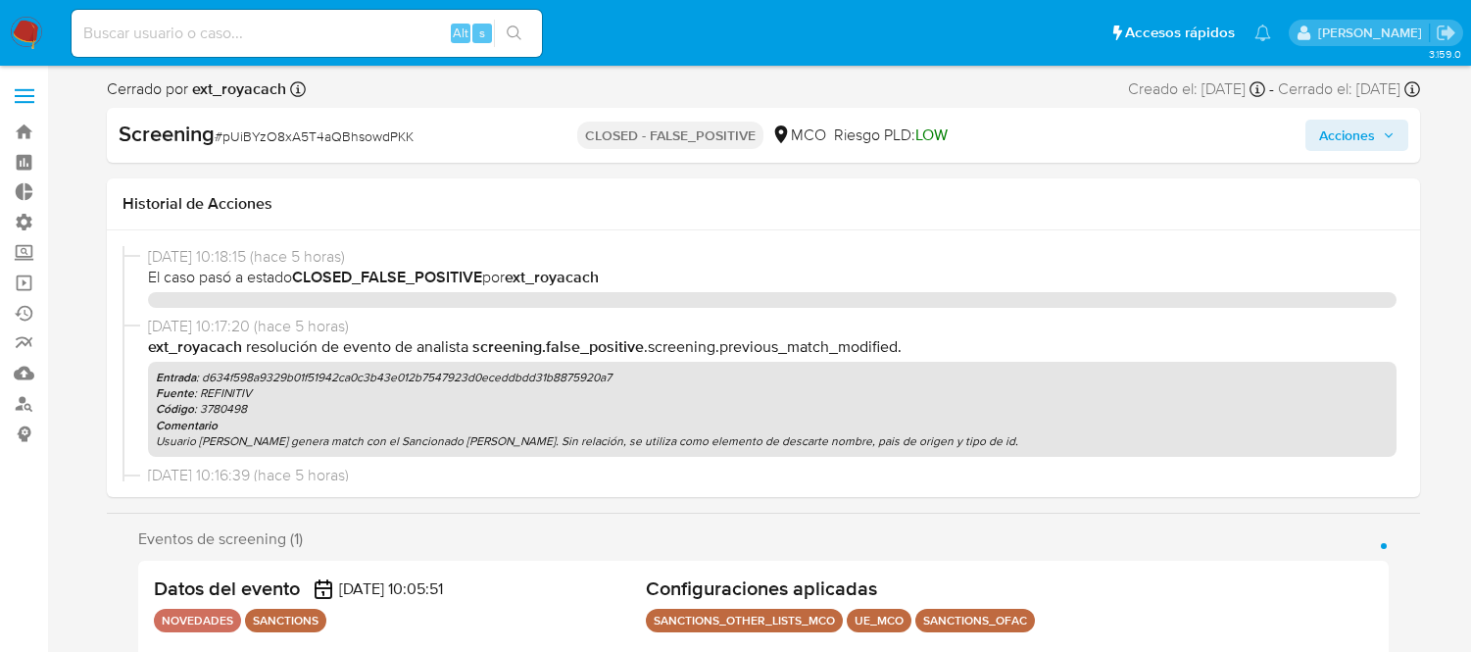
select select "10"
